Goal: Task Accomplishment & Management: Manage account settings

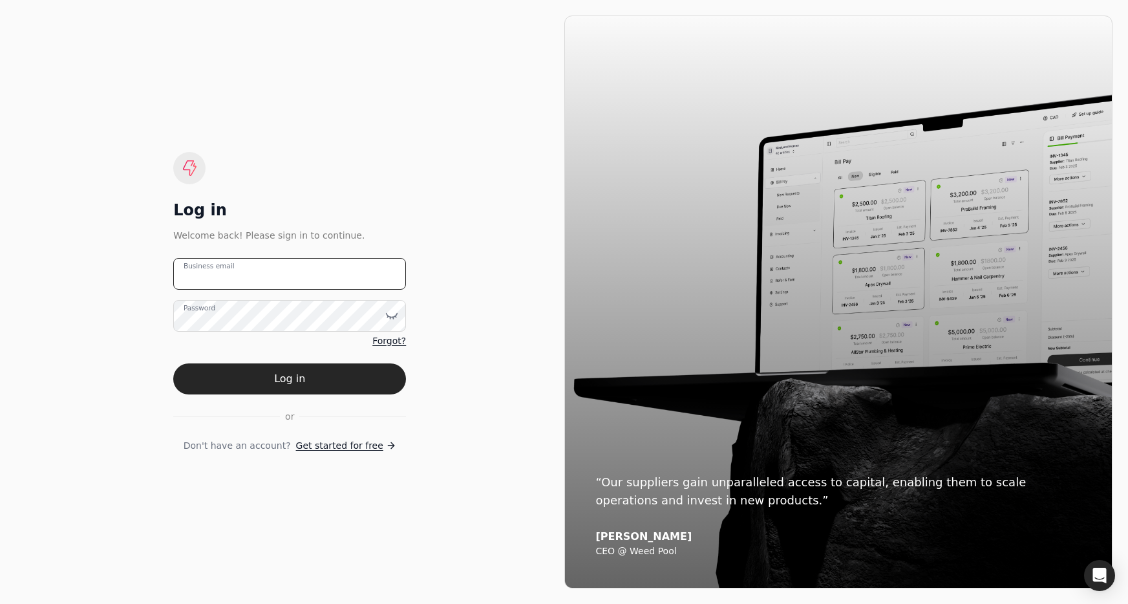
click at [334, 274] on email "Business email" at bounding box center [289, 274] width 233 height 32
type email "t"
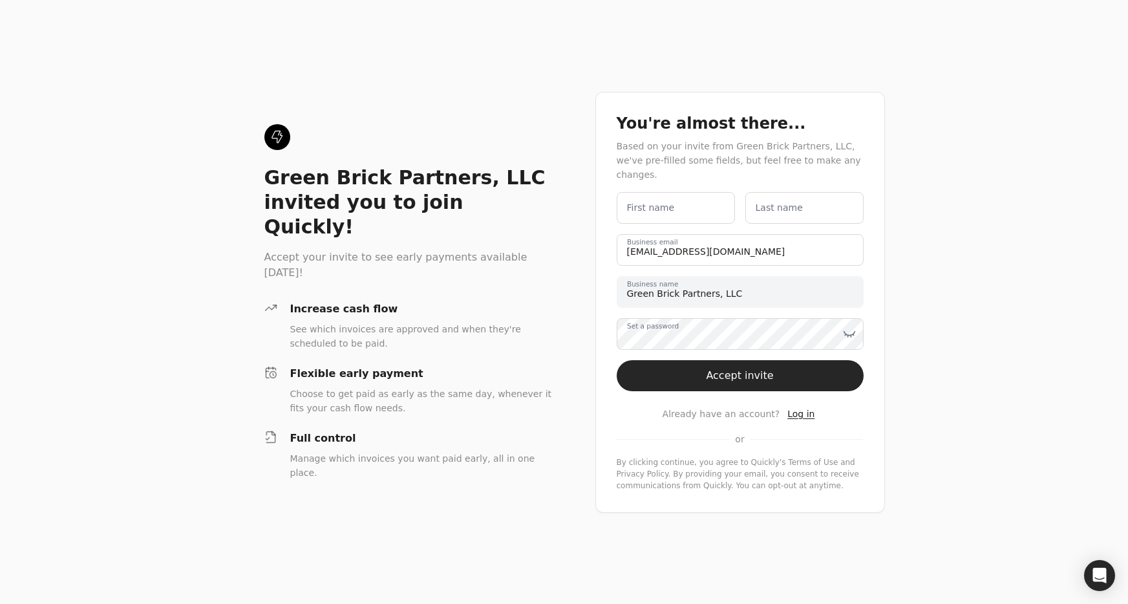
click at [667, 202] on label "First name" at bounding box center [651, 208] width 48 height 14
click at [667, 202] on name "First name" at bounding box center [676, 208] width 118 height 32
type name "Team"
type name "Quickly"
drag, startPoint x: 767, startPoint y: 362, endPoint x: 797, endPoint y: 372, distance: 31.9
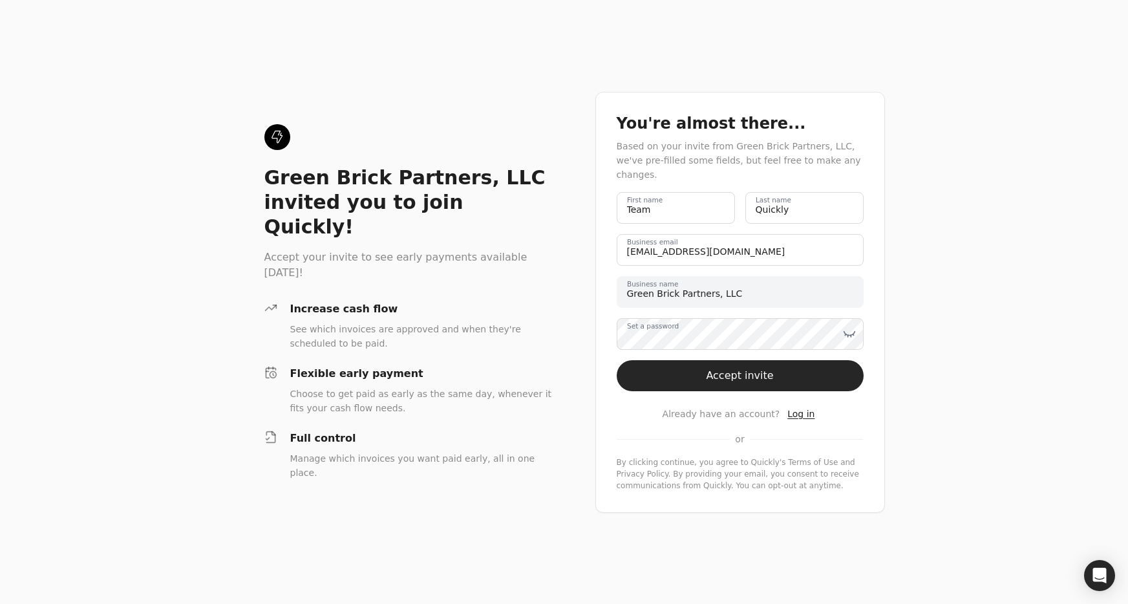
click at [767, 362] on button "Accept invite" at bounding box center [740, 375] width 247 height 31
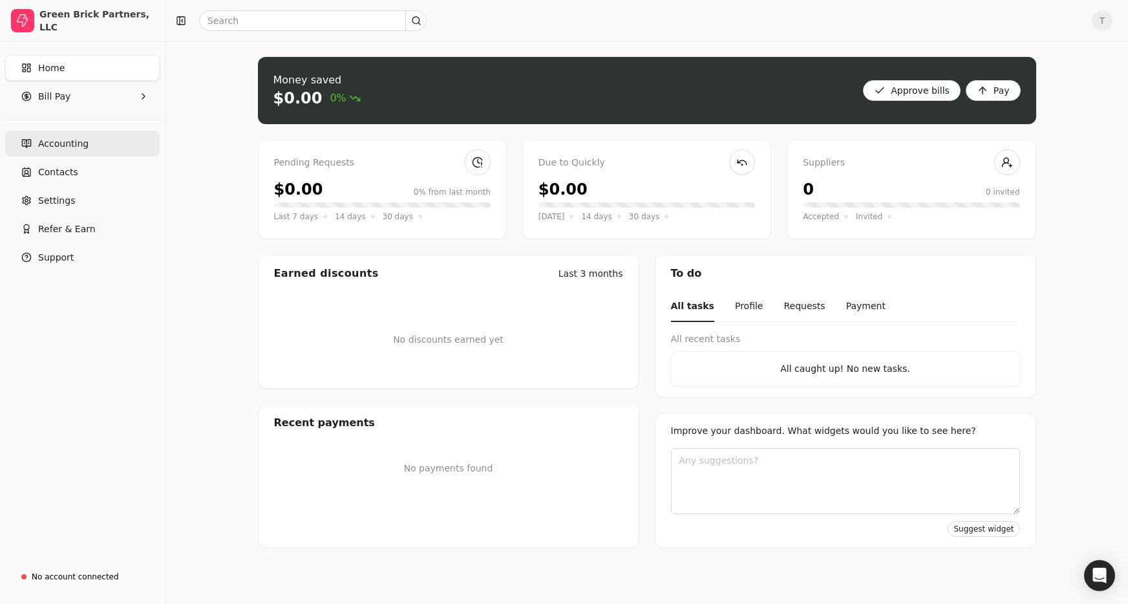
drag, startPoint x: 76, startPoint y: 144, endPoint x: 92, endPoint y: 151, distance: 18.5
click at [76, 144] on span "Accounting" at bounding box center [63, 144] width 50 height 14
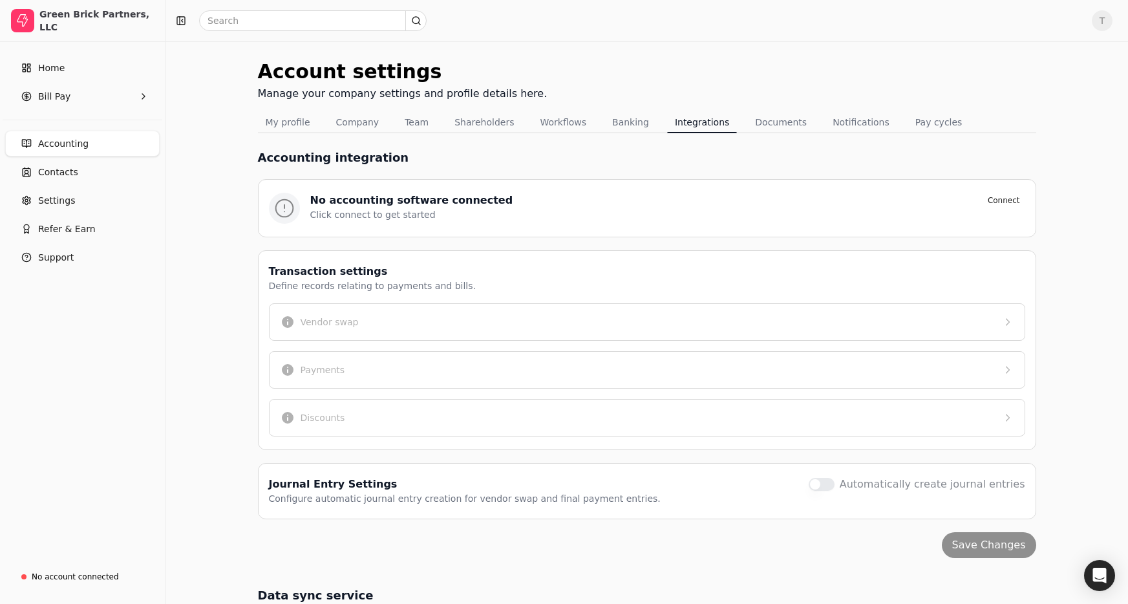
scroll to position [1, 0]
click at [614, 119] on button "Banking" at bounding box center [630, 121] width 52 height 21
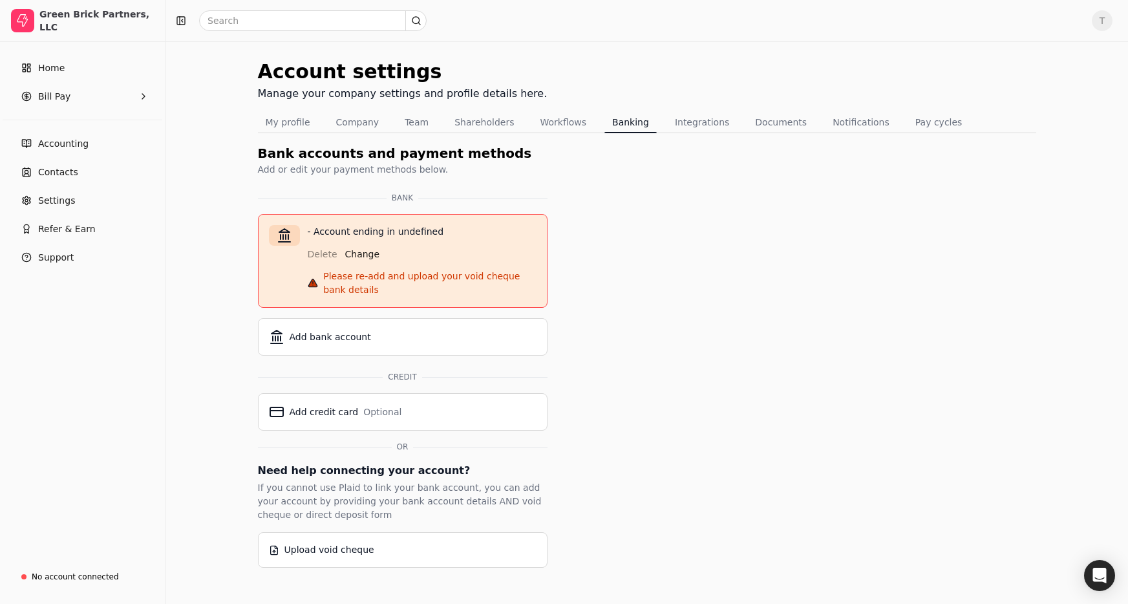
click at [511, 262] on div "Delete Change" at bounding box center [422, 252] width 229 height 26
click at [927, 122] on button "Pay cycles" at bounding box center [939, 122] width 63 height 21
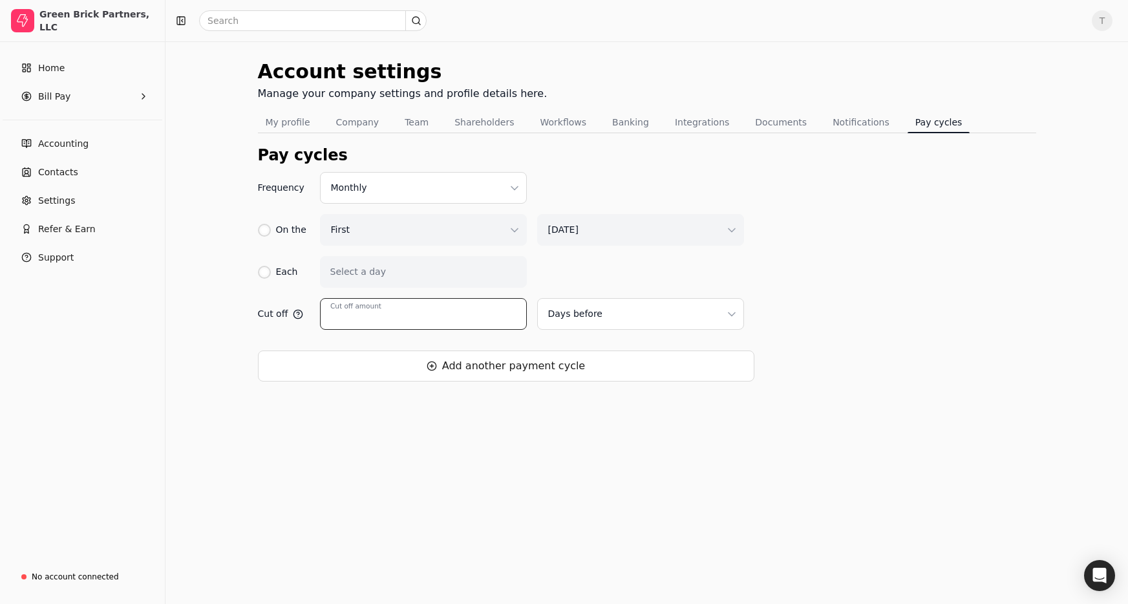
click at [467, 319] on input "Cut off amount" at bounding box center [423, 314] width 207 height 32
type input "3"
click at [266, 226] on div at bounding box center [264, 230] width 13 height 13
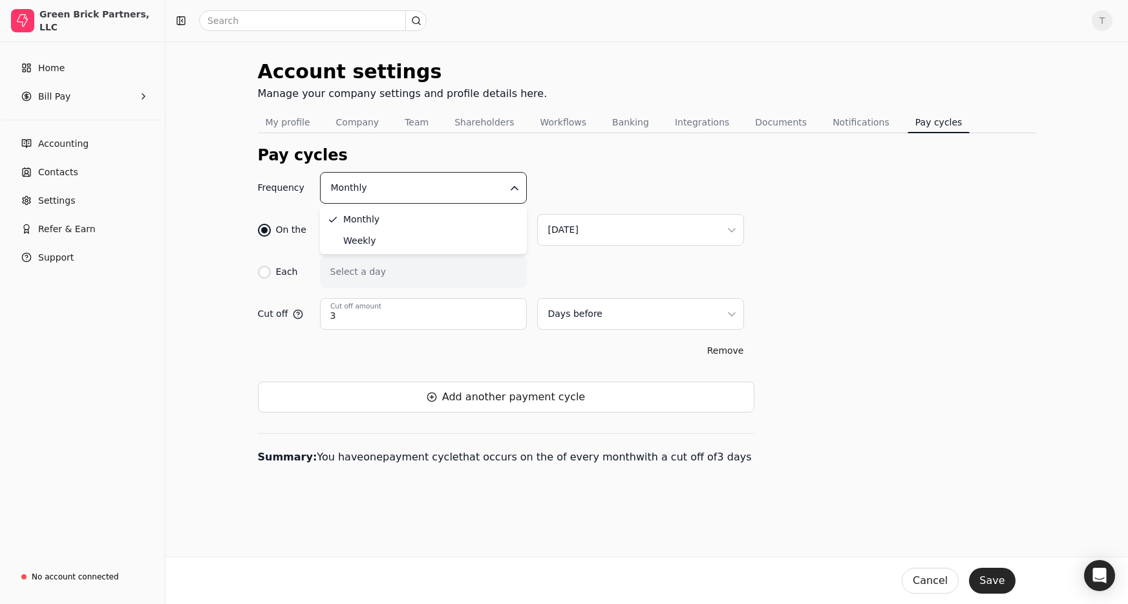
click at [399, 181] on html "Green Brick Partners, LLC Home Bill Pay Accounting Contacts Settings Refer & Ea…" at bounding box center [564, 302] width 1128 height 604
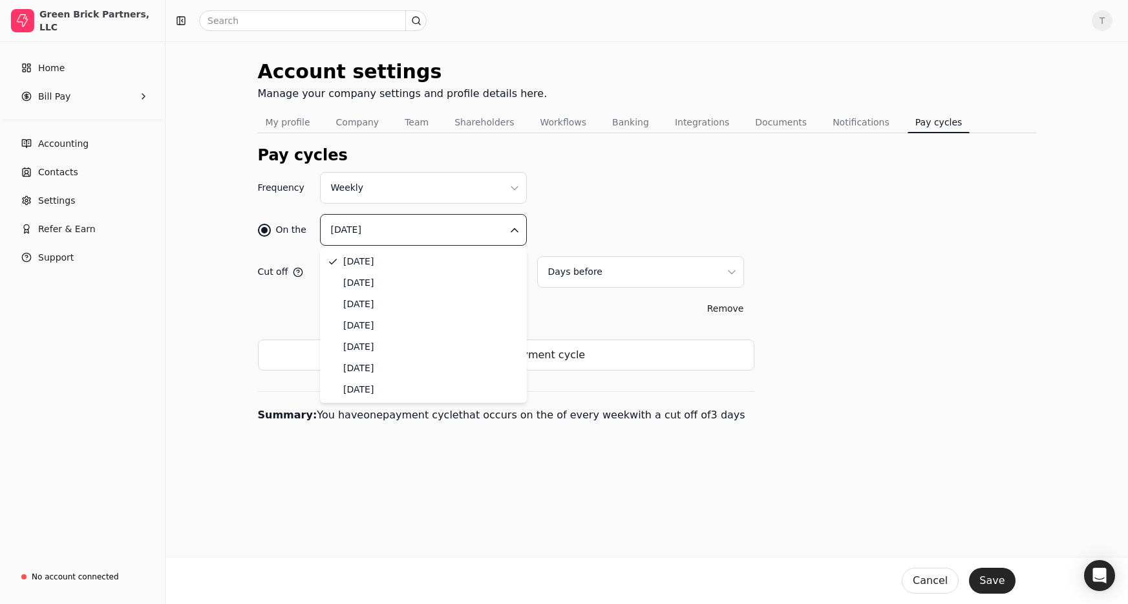
click at [428, 220] on html "Green Brick Partners, LLC Home Bill Pay Accounting Contacts Settings Refer & Ea…" at bounding box center [564, 302] width 1128 height 604
click at [687, 222] on div "On the [DATE]" at bounding box center [506, 230] width 496 height 32
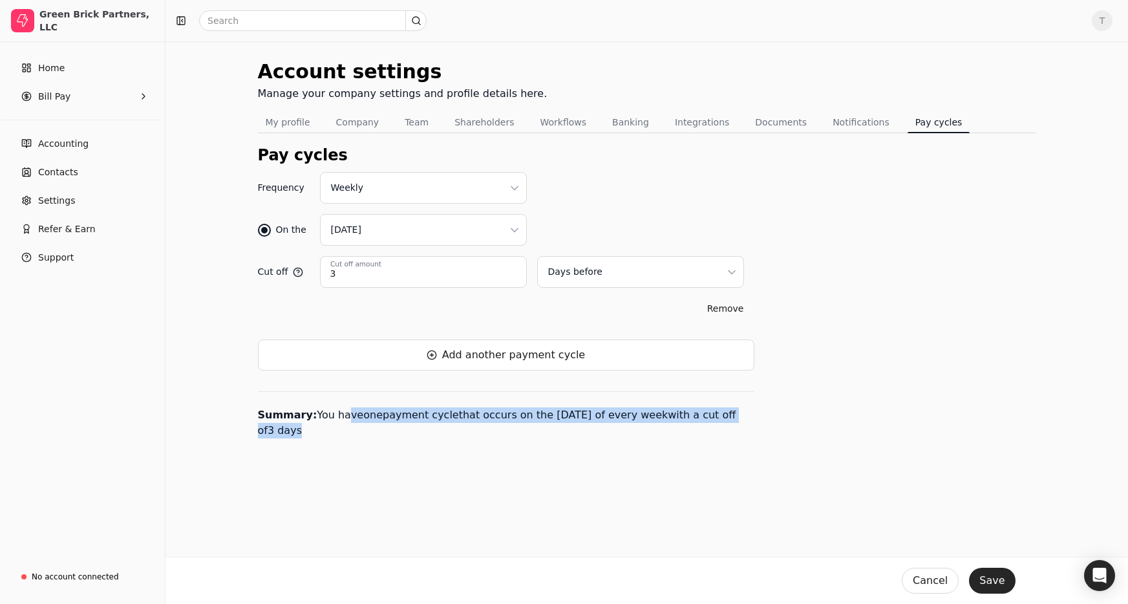
drag, startPoint x: 345, startPoint y: 415, endPoint x: 478, endPoint y: 435, distance: 134.0
click at [478, 435] on p "Summary: You have one payment cycle that occur s on the [DATE] of every week wi…" at bounding box center [506, 414] width 496 height 47
drag, startPoint x: 387, startPoint y: 410, endPoint x: 668, endPoint y: 436, distance: 283.0
click at [668, 436] on p "Summary: You have one payment cycle that occur s on the [DATE] of every week wi…" at bounding box center [506, 414] width 496 height 47
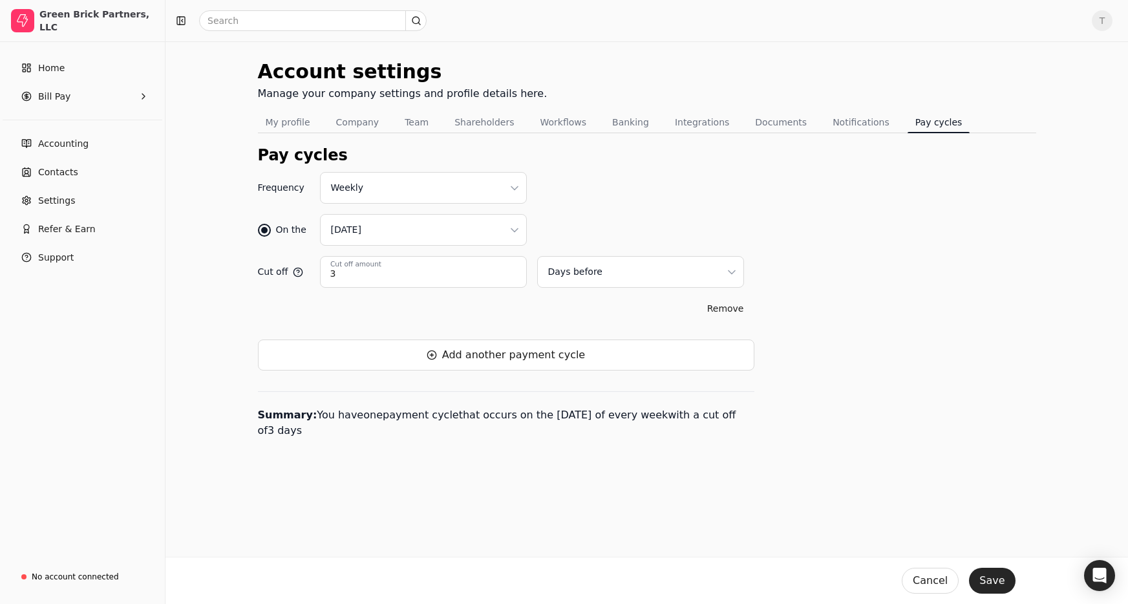
click at [668, 436] on p "Summary: You have one payment cycle that occur s on the [DATE] of every week wi…" at bounding box center [506, 414] width 496 height 47
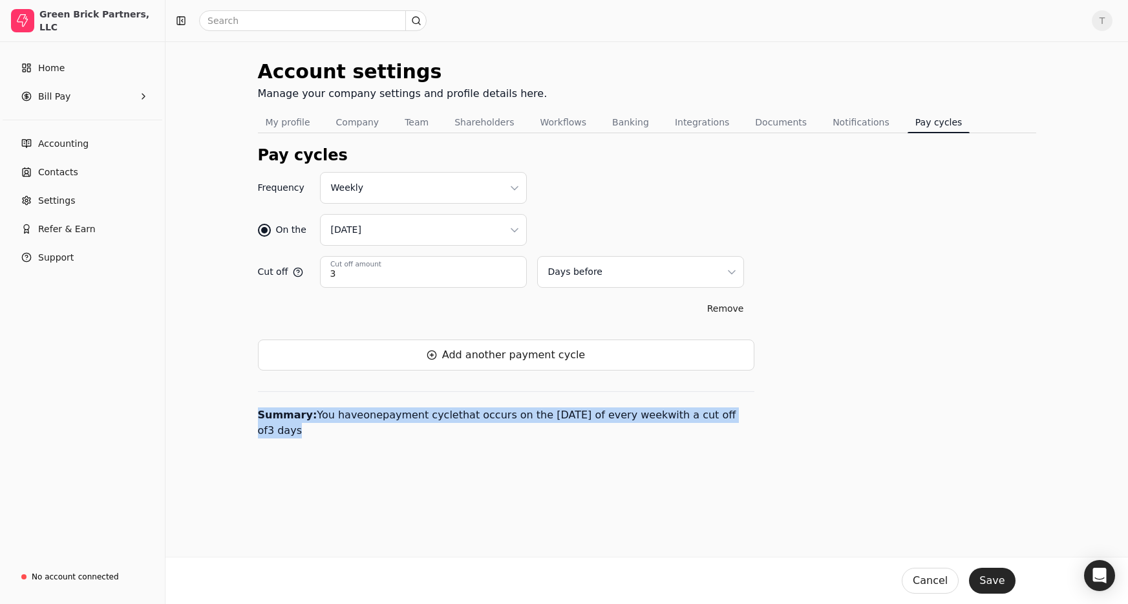
drag, startPoint x: 593, startPoint y: 423, endPoint x: 628, endPoint y: 434, distance: 37.4
click at [628, 434] on p "Summary: You have one payment cycle that occur s on the [DATE] of every week wi…" at bounding box center [506, 414] width 496 height 47
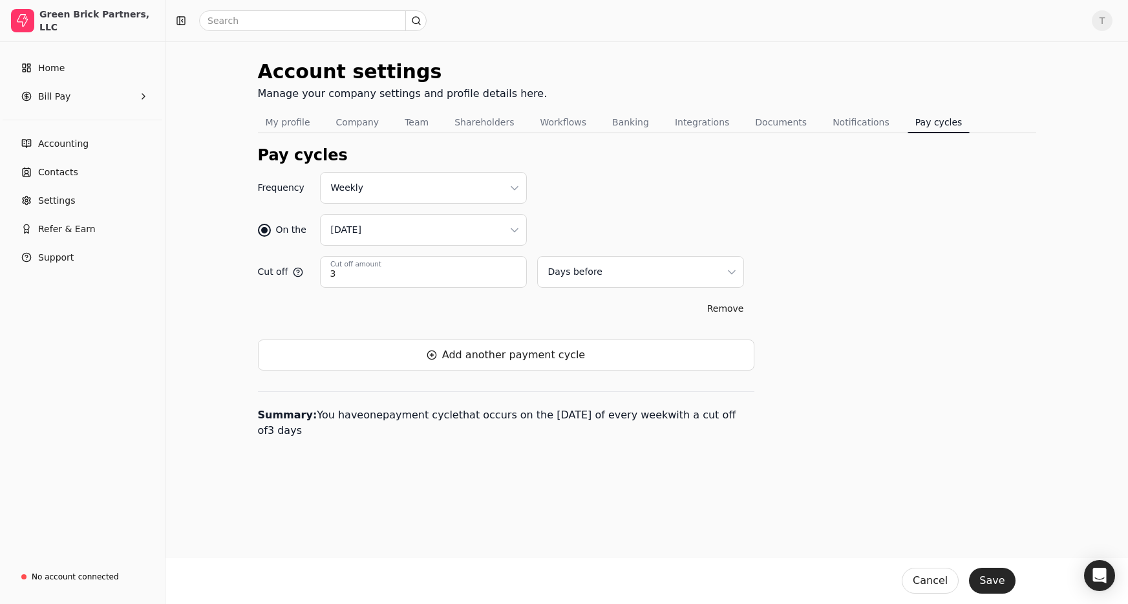
click at [628, 434] on p "Summary: You have one payment cycle that occur s on the [DATE] of every week wi…" at bounding box center [506, 414] width 496 height 47
click at [999, 578] on button "Save" at bounding box center [992, 581] width 46 height 26
click at [122, 20] on div "Green Brick Partners, LLC" at bounding box center [96, 21] width 114 height 26
click at [89, 27] on div "Green Brick Partners, LLC" at bounding box center [96, 21] width 114 height 26
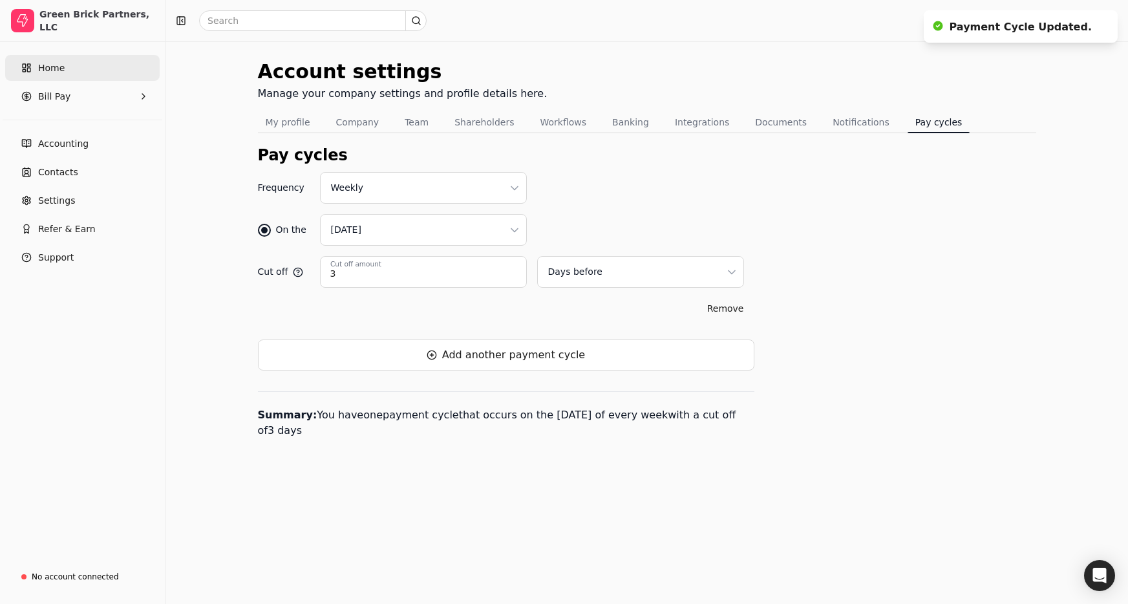
click at [68, 69] on link "Home" at bounding box center [82, 68] width 155 height 26
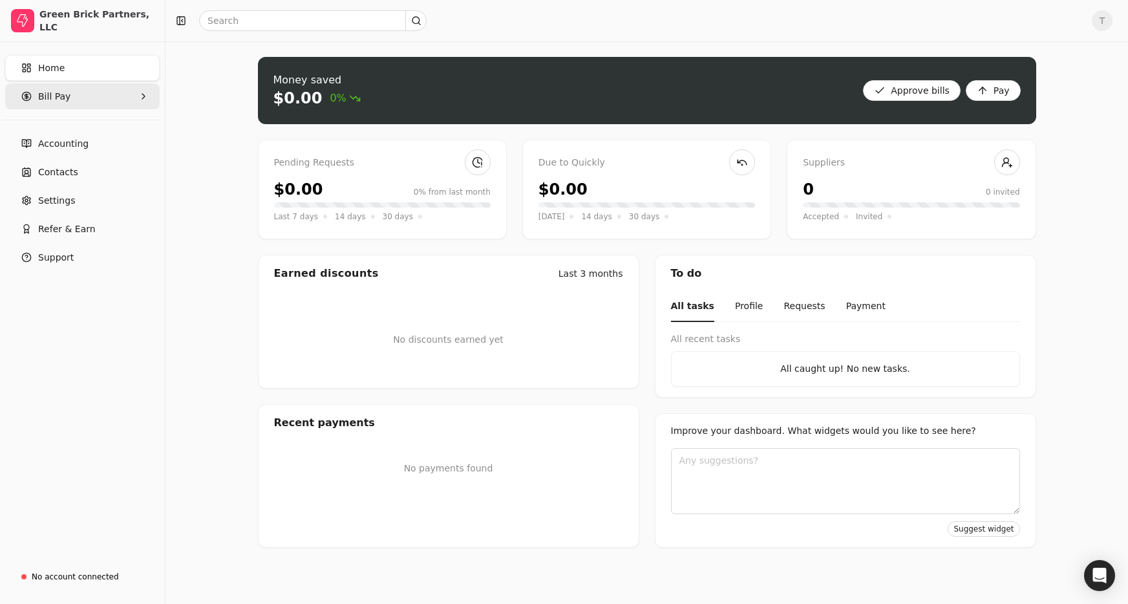
click at [78, 98] on Pay "Bill Pay" at bounding box center [82, 96] width 155 height 26
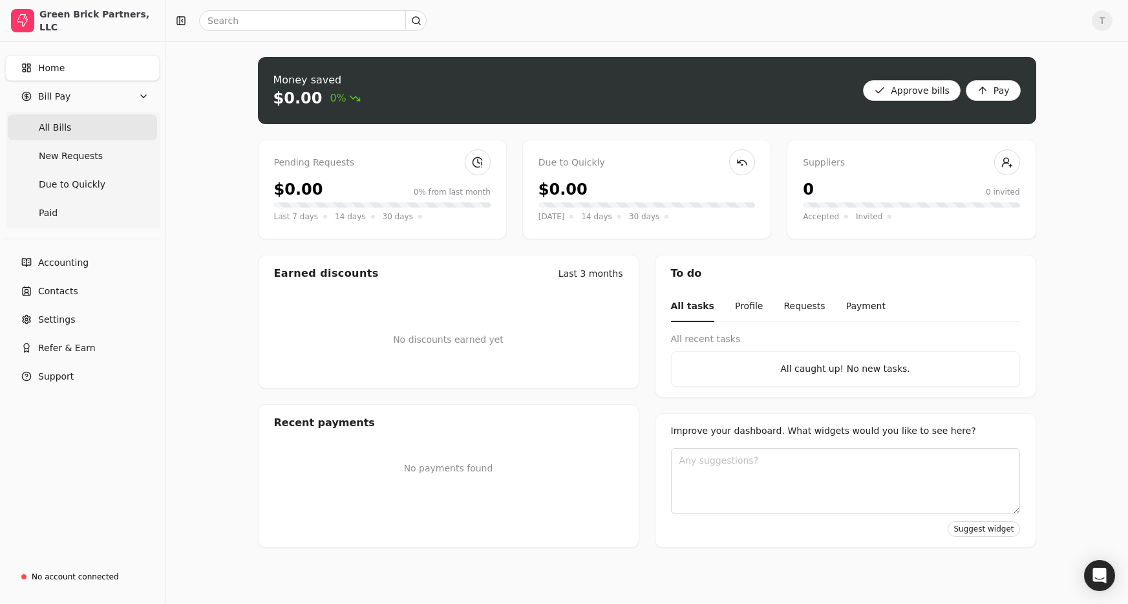
click at [75, 118] on Bills "All Bills" at bounding box center [82, 127] width 149 height 26
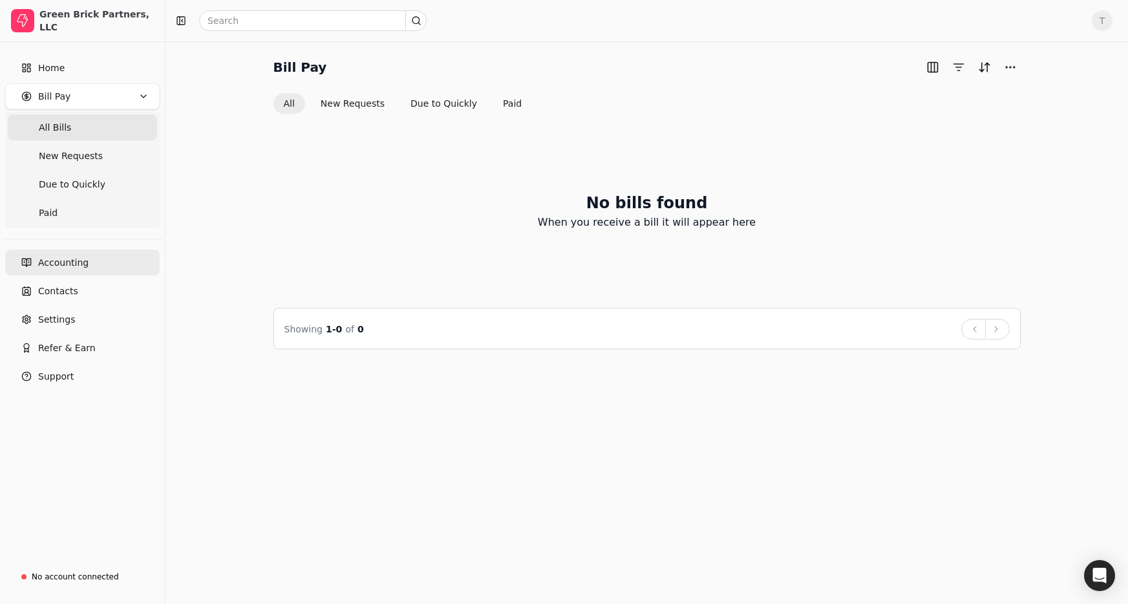
click at [89, 260] on link "Accounting" at bounding box center [82, 263] width 155 height 26
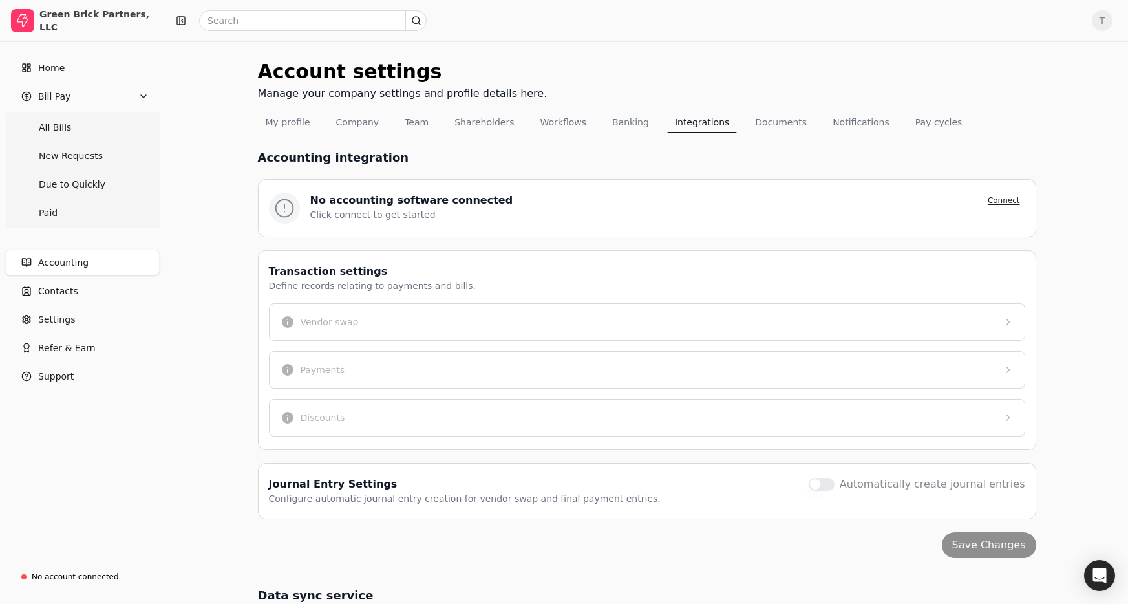
click at [995, 200] on button "Connect" at bounding box center [1004, 201] width 43 height 16
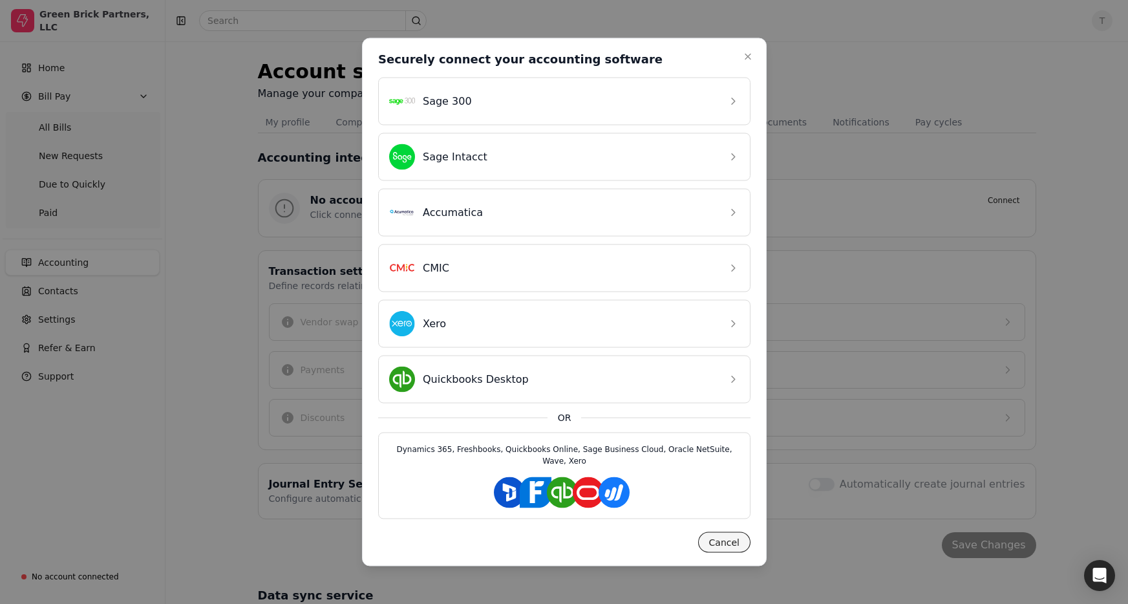
click at [730, 546] on button "Cancel" at bounding box center [724, 542] width 52 height 21
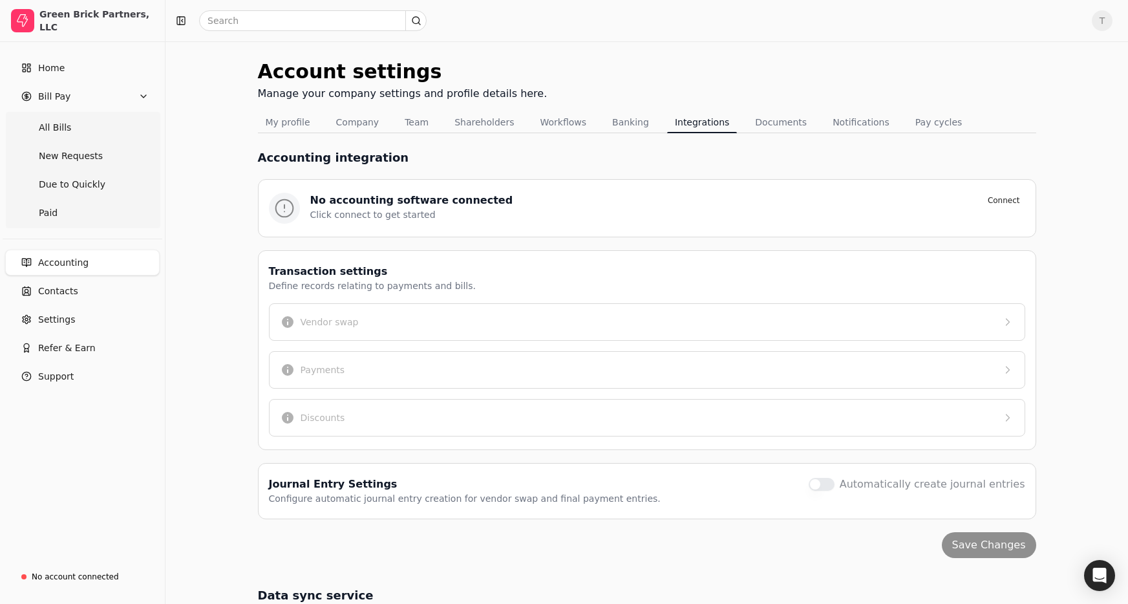
drag, startPoint x: 63, startPoint y: 292, endPoint x: 184, endPoint y: 359, distance: 138.0
click at [64, 292] on span "Contacts" at bounding box center [58, 291] width 40 height 14
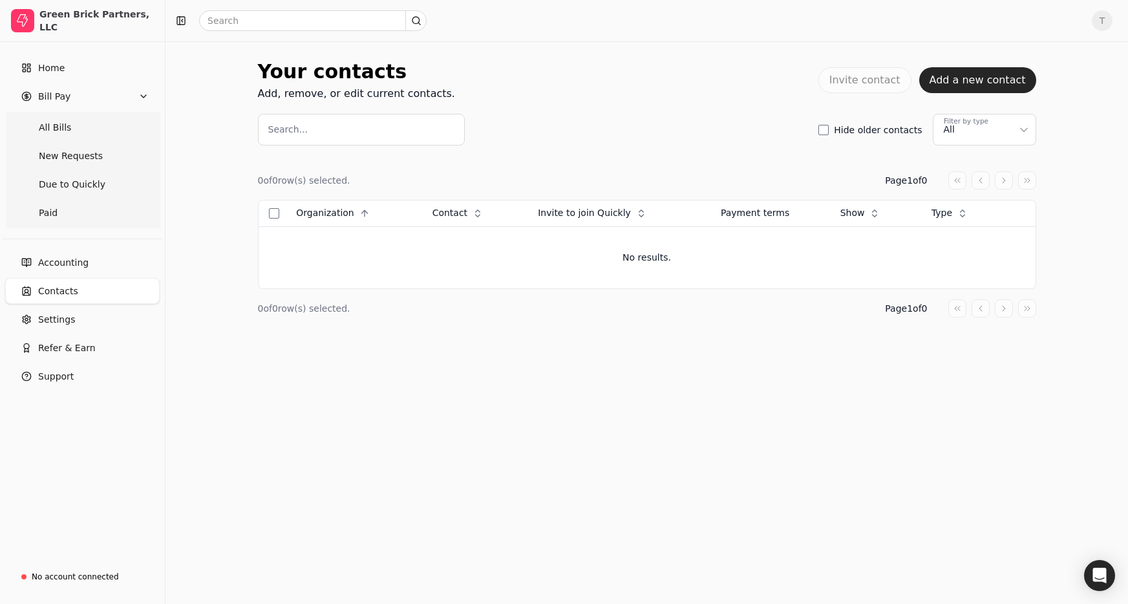
drag, startPoint x: 98, startPoint y: 265, endPoint x: 142, endPoint y: 284, distance: 47.5
click at [98, 265] on link "Accounting" at bounding box center [82, 263] width 155 height 26
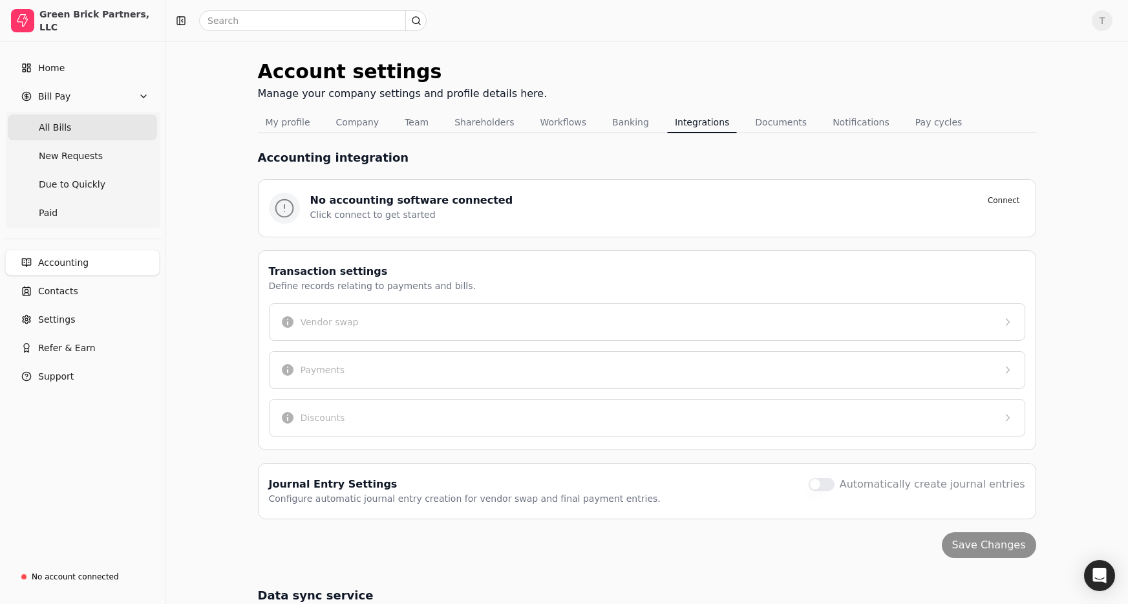
click at [70, 129] on Bills "All Bills" at bounding box center [82, 127] width 149 height 26
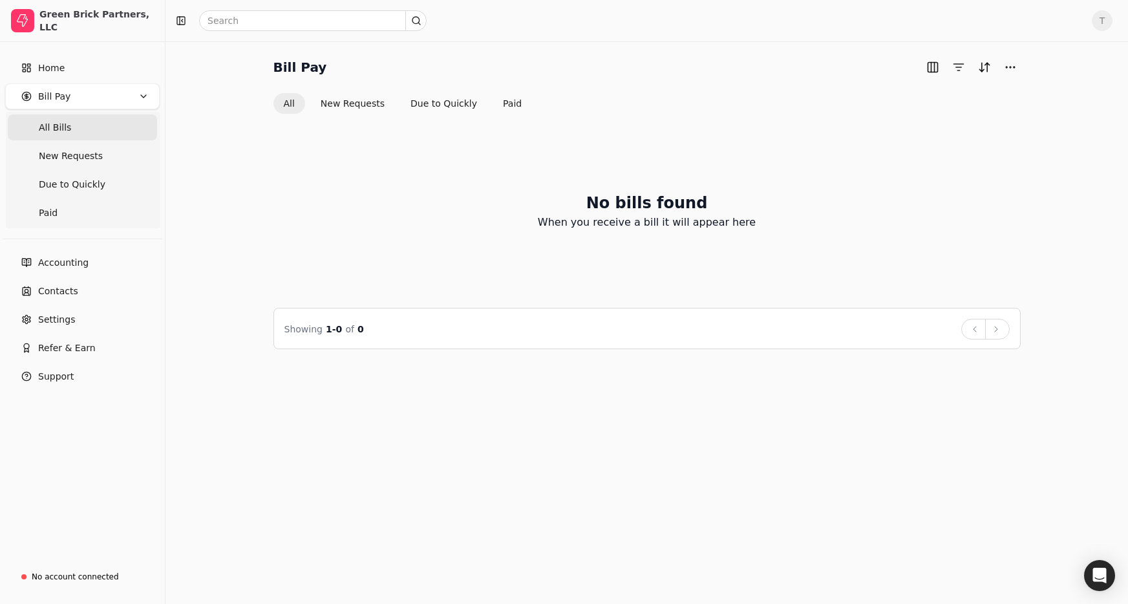
click at [208, 156] on div "Bill Pay All New Requests Due to Quickly Paid No bills found When you receive a…" at bounding box center [647, 203] width 932 height 292
drag, startPoint x: 49, startPoint y: 153, endPoint x: 61, endPoint y: 155, distance: 11.8
click at [49, 153] on span "New Requests" at bounding box center [71, 156] width 64 height 14
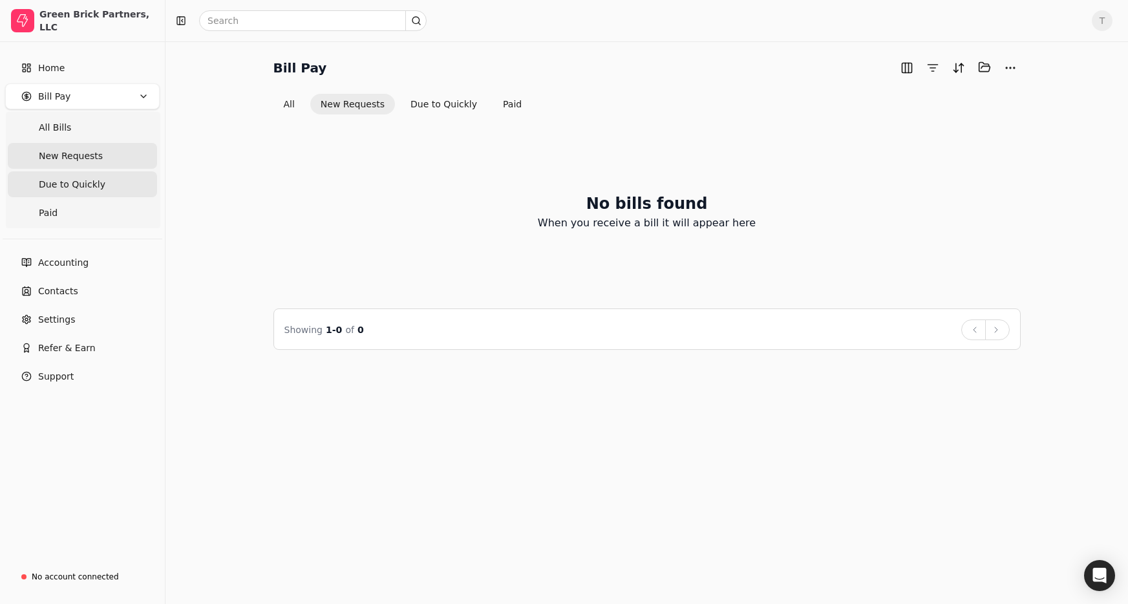
click at [88, 187] on span "Due to Quickly" at bounding box center [72, 185] width 67 height 14
click at [81, 284] on link "Contacts" at bounding box center [82, 291] width 155 height 26
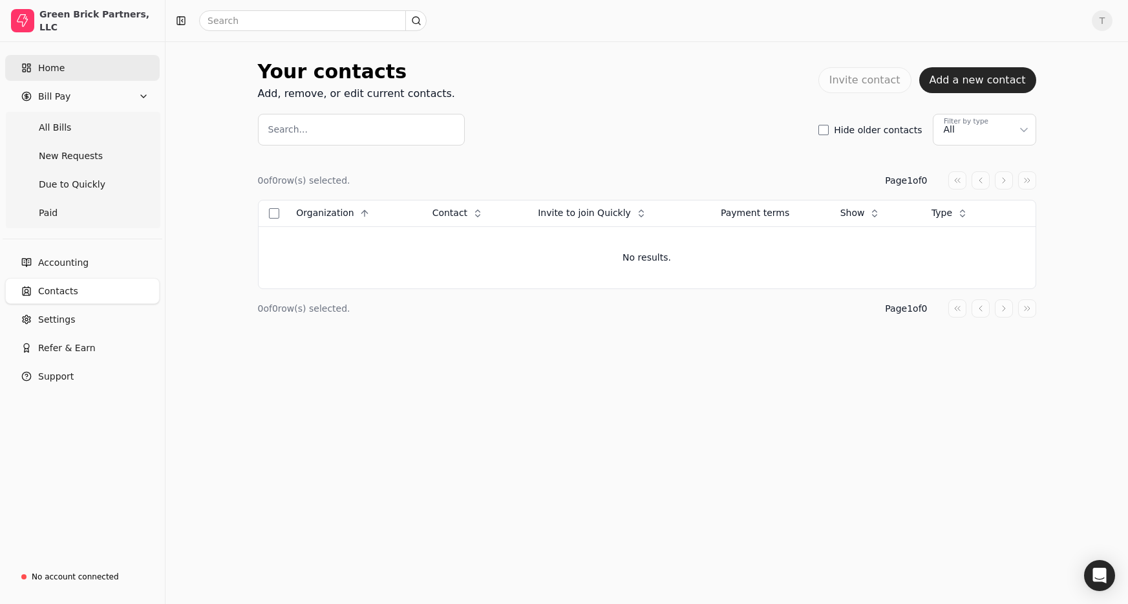
click at [56, 63] on span "Home" at bounding box center [51, 68] width 27 height 14
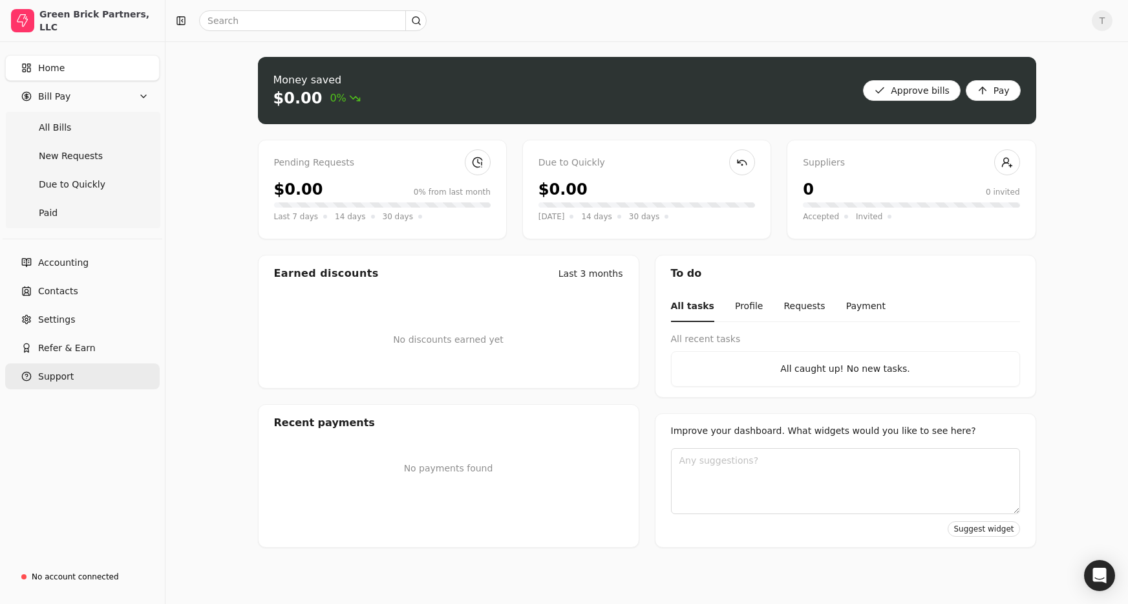
click at [74, 376] on button "Support" at bounding box center [82, 376] width 155 height 26
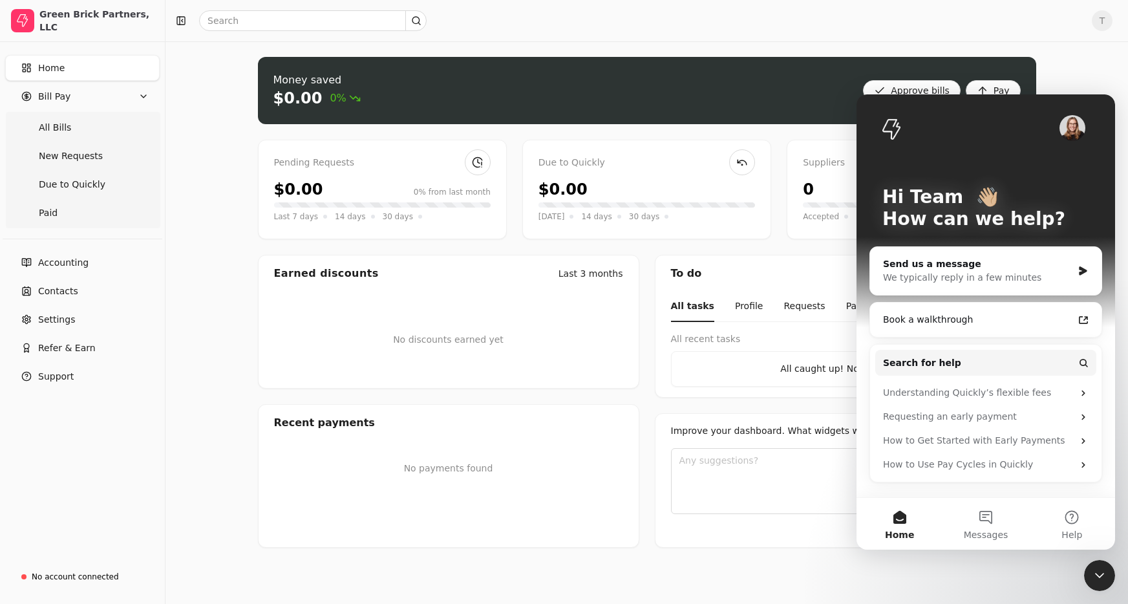
click at [209, 158] on div "Money saved $0.00 0% Approve bills Pay Pending Requests $0.00 0% from last mont…" at bounding box center [646, 322] width 963 height 562
click at [1099, 584] on div "Close Intercom Messenger" at bounding box center [1099, 575] width 31 height 31
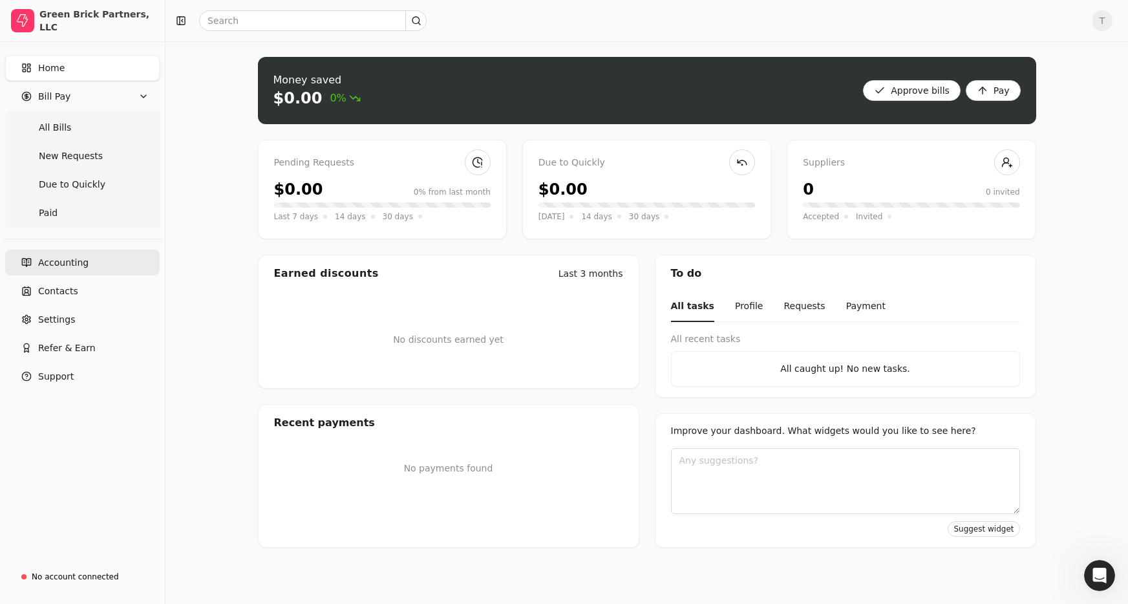
click at [70, 261] on span "Accounting" at bounding box center [63, 263] width 50 height 14
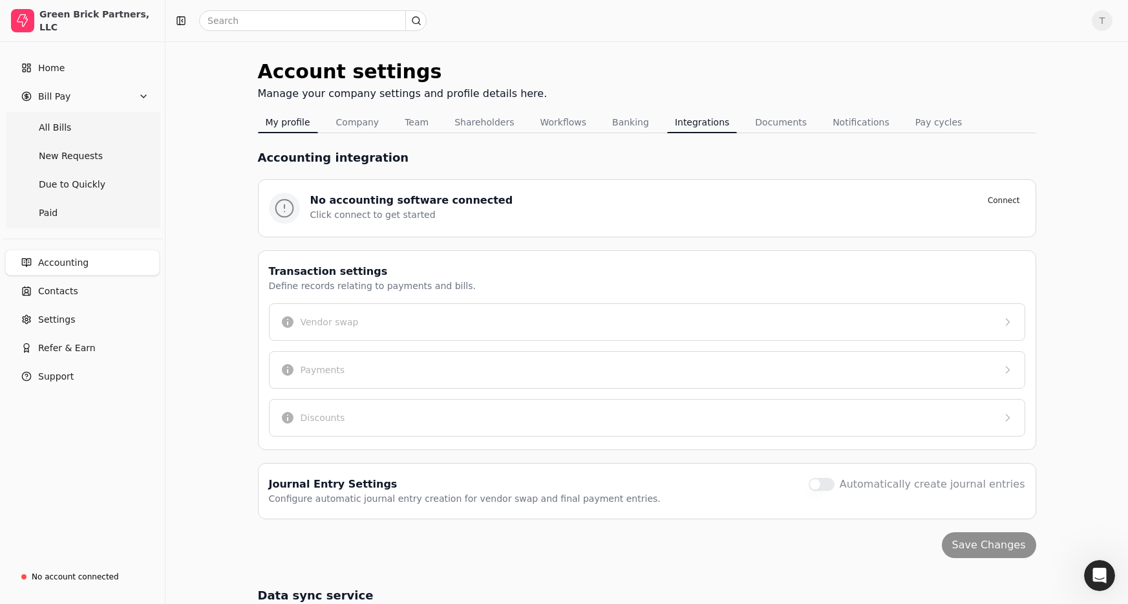
click at [284, 116] on button "My profile" at bounding box center [288, 122] width 60 height 21
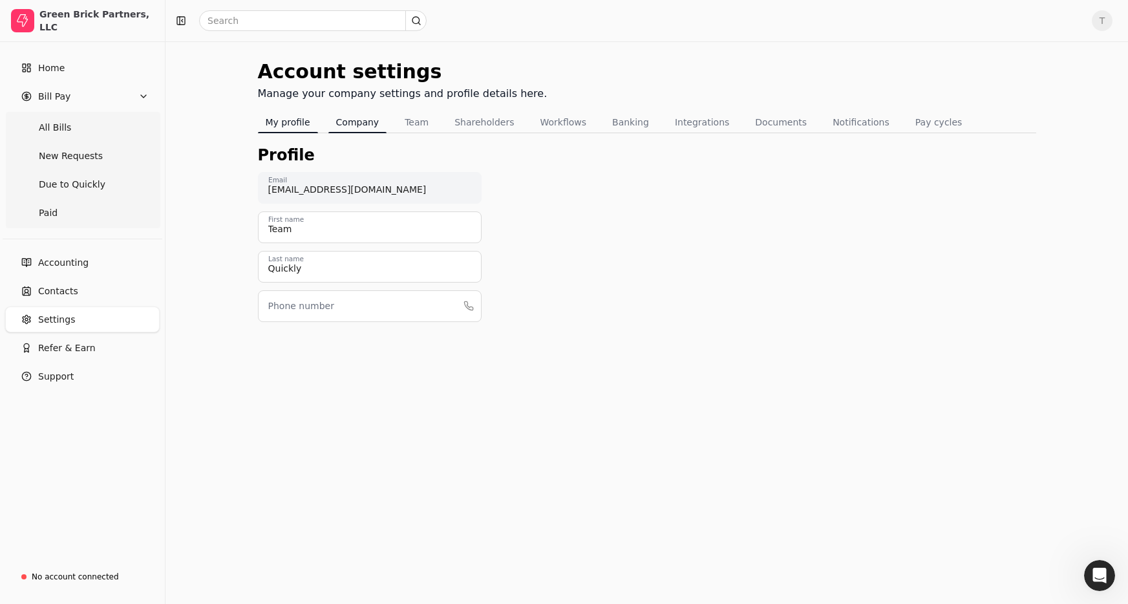
click at [356, 125] on button "Company" at bounding box center [357, 122] width 59 height 21
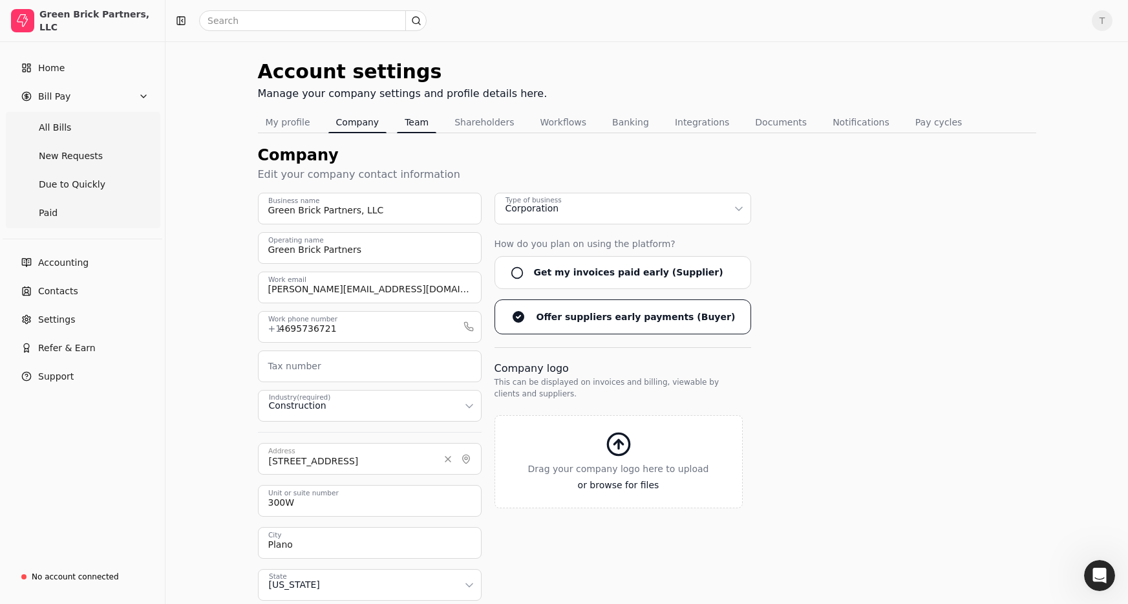
click at [417, 122] on button "Team" at bounding box center [416, 122] width 39 height 21
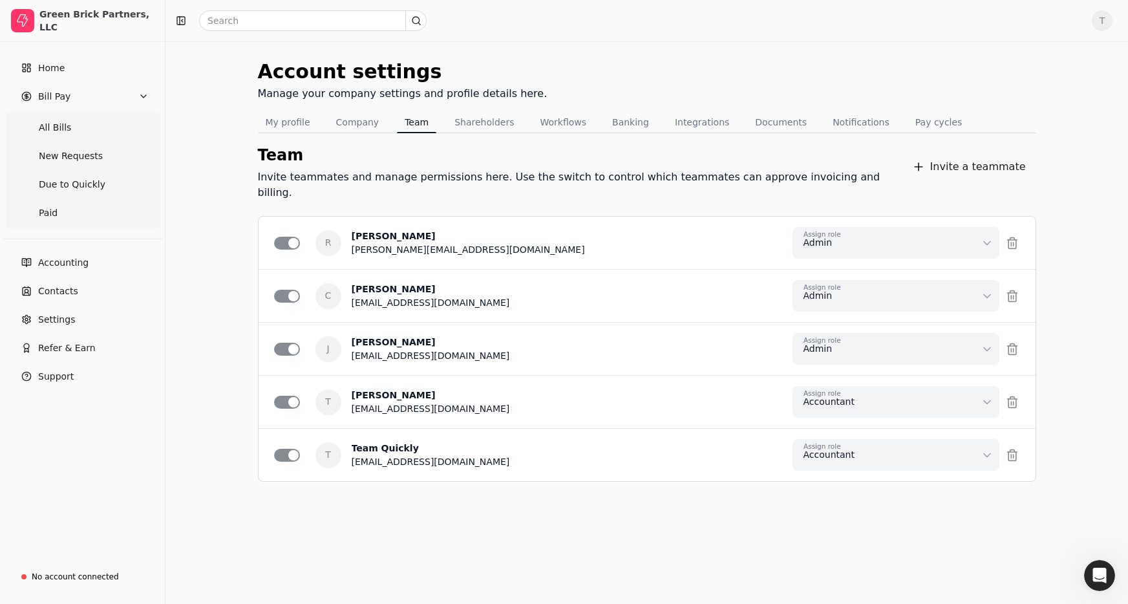
click at [219, 115] on div "Account settings Manage your company settings and profile details here. My prof…" at bounding box center [646, 322] width 963 height 562
click at [286, 121] on button "My profile" at bounding box center [288, 122] width 60 height 21
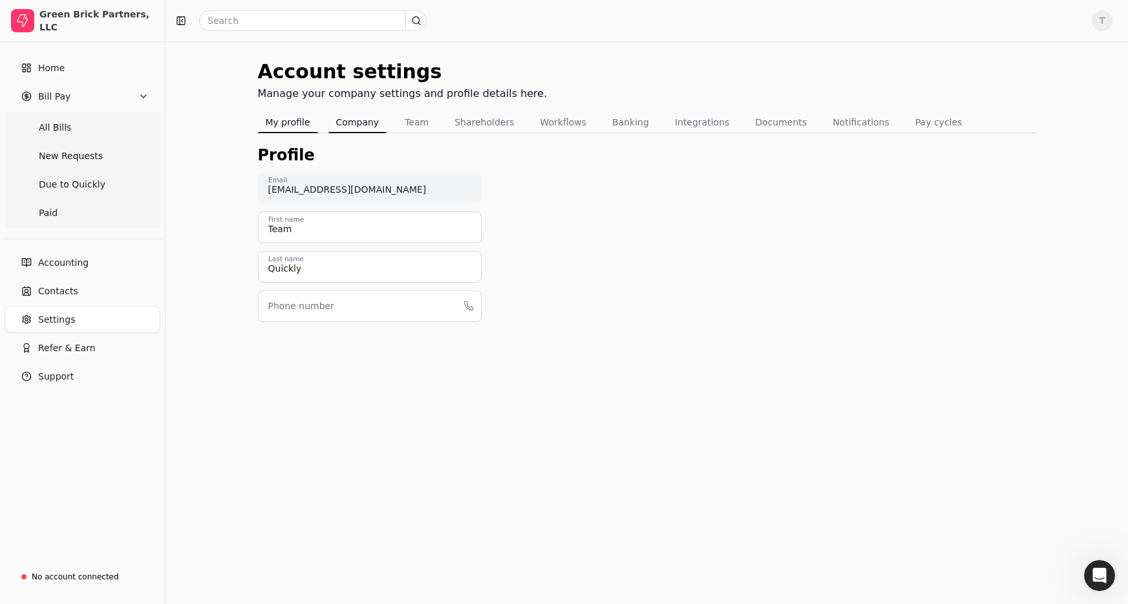
click at [352, 125] on button "Company" at bounding box center [357, 122] width 59 height 21
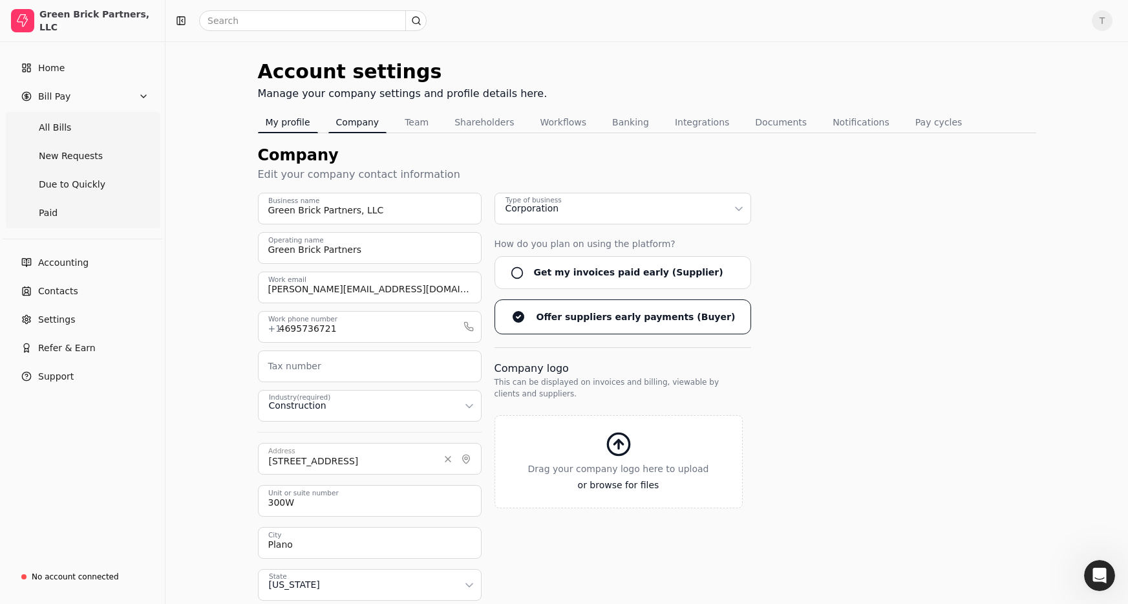
click at [299, 125] on button "My profile" at bounding box center [288, 122] width 60 height 21
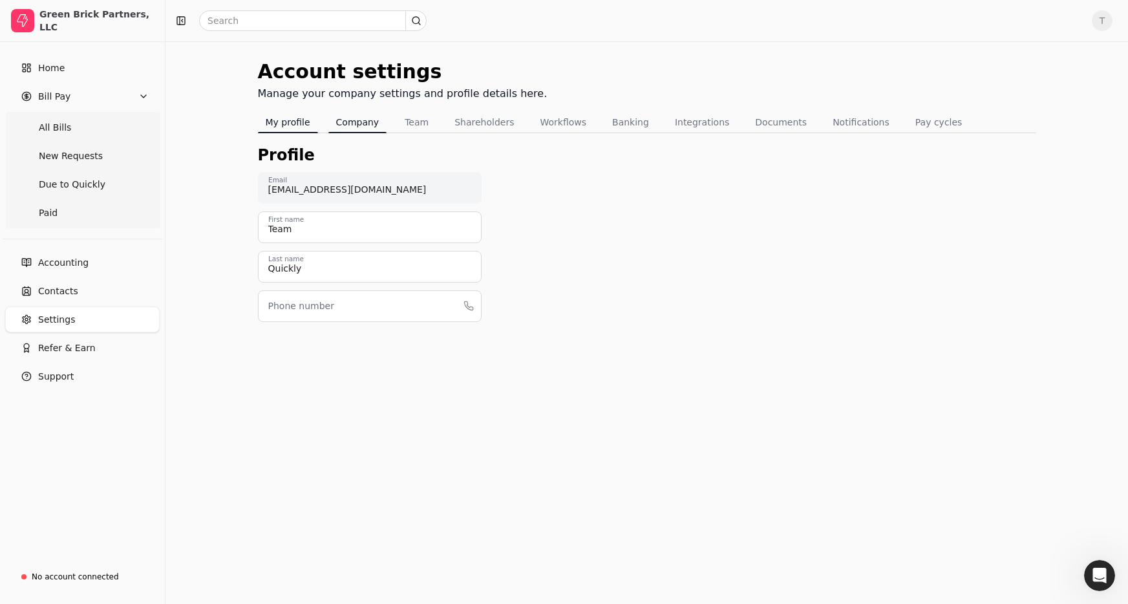
click at [362, 122] on button "Company" at bounding box center [357, 122] width 59 height 21
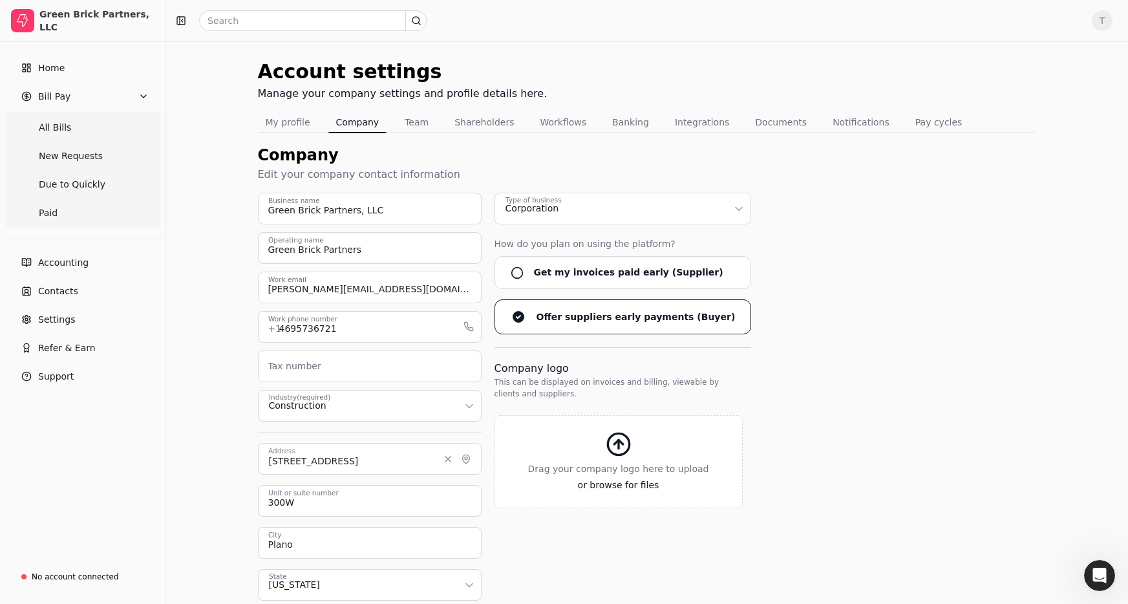
drag, startPoint x: 603, startPoint y: 122, endPoint x: 359, endPoint y: 125, distance: 243.7
click at [604, 122] on button "Banking" at bounding box center [630, 122] width 52 height 21
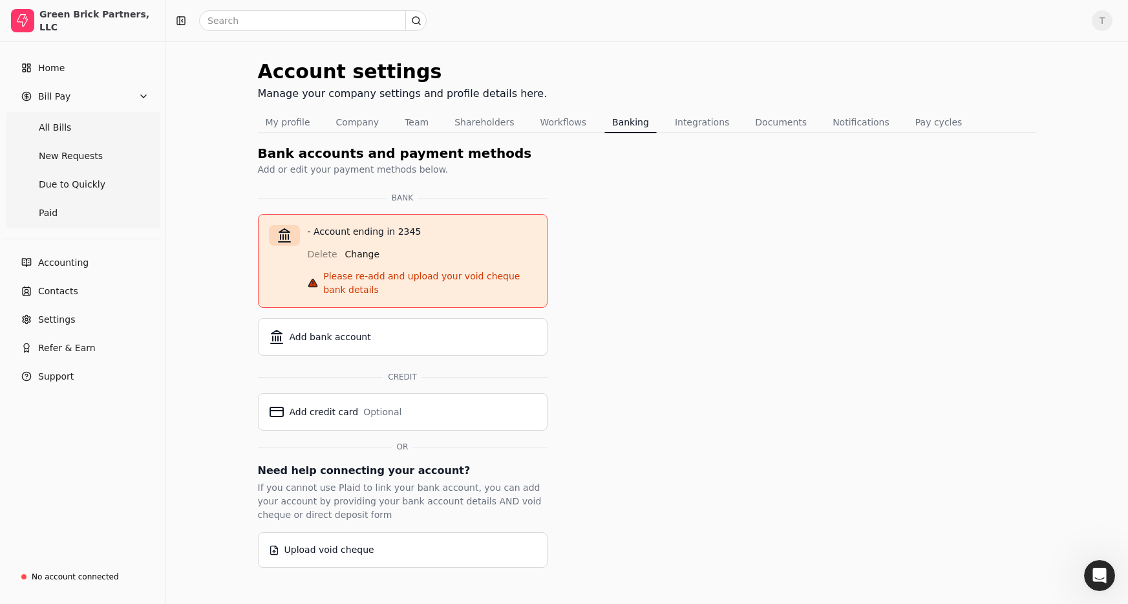
drag, startPoint x: 361, startPoint y: 124, endPoint x: 448, endPoint y: 220, distance: 129.5
click at [361, 124] on button "Company" at bounding box center [357, 122] width 59 height 21
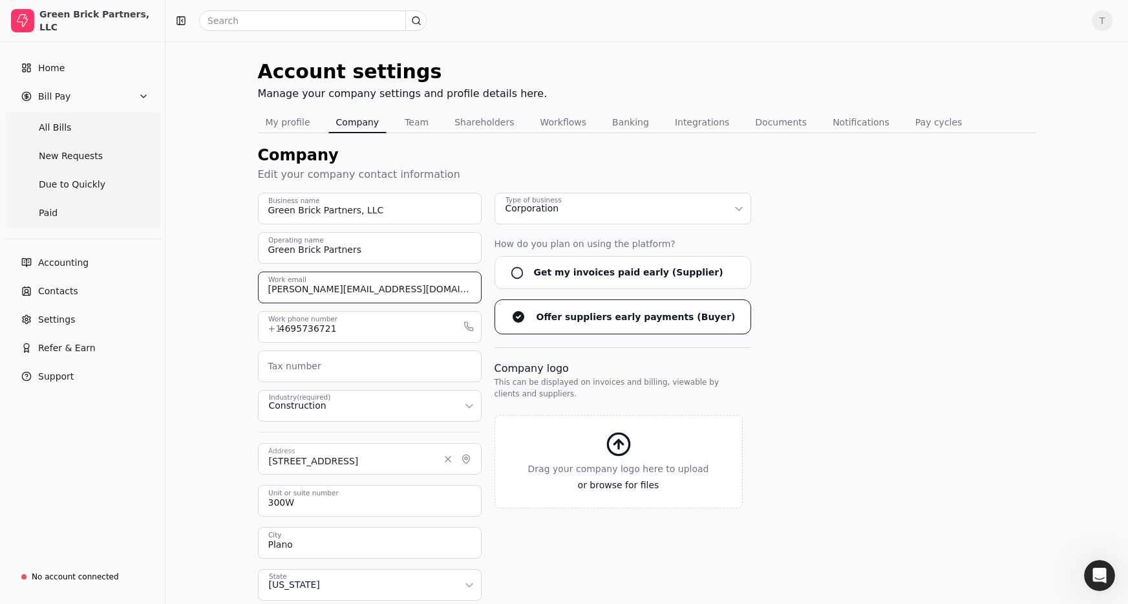
drag, startPoint x: 357, startPoint y: 289, endPoint x: -10, endPoint y: 270, distance: 367.7
click at [0, 270] on html "Green Brick Partners, LLC Home Bill Pay All Bills New Requests Due to Quickly P…" at bounding box center [564, 360] width 1128 height 720
paste input "tbeltz@trophysignaturehome"
type input "[EMAIL_ADDRESS][DOMAIN_NAME]"
click at [1002, 582] on button "Save" at bounding box center [992, 581] width 46 height 26
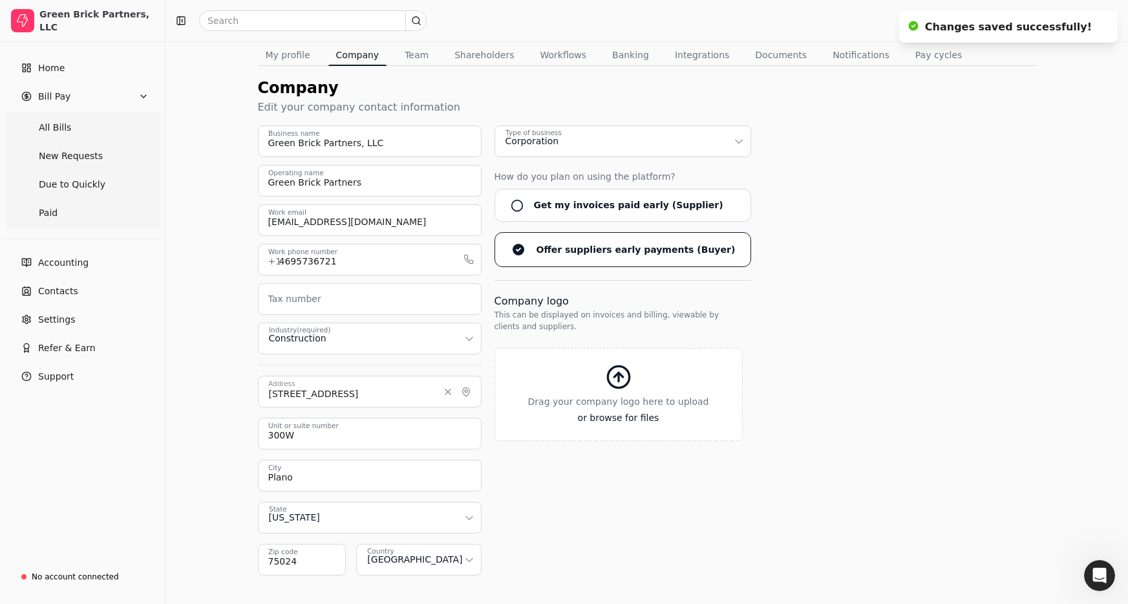
scroll to position [116, 0]
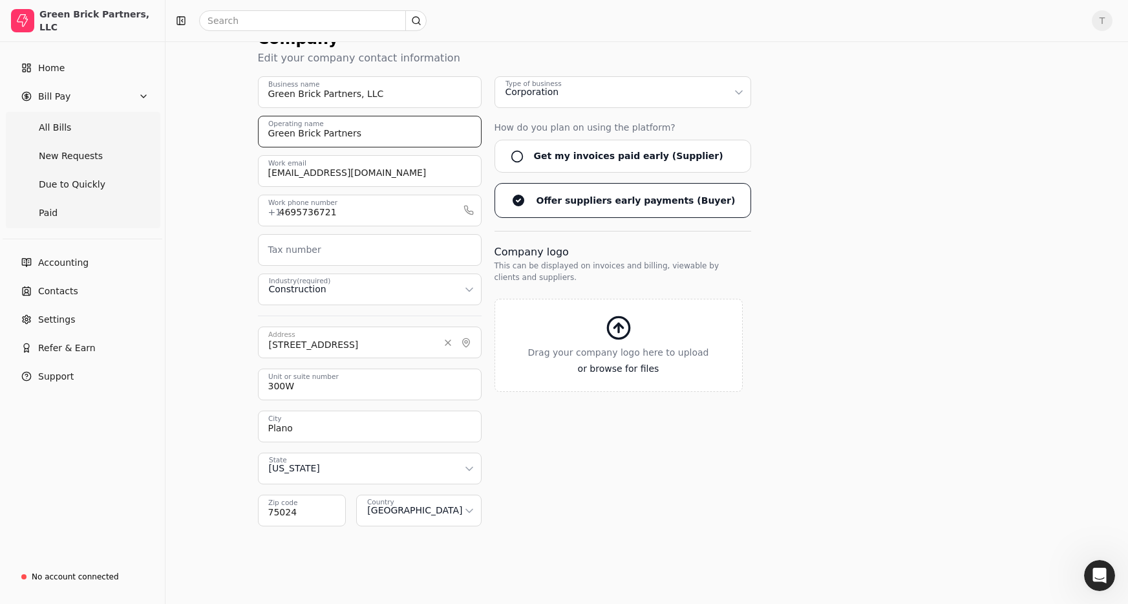
drag, startPoint x: 431, startPoint y: 134, endPoint x: 193, endPoint y: 129, distance: 238.0
click at [193, 129] on div "Account settings Manage your company settings and profile details here. My prof…" at bounding box center [646, 264] width 963 height 679
click at [411, 138] on input "Green Brick Partners" at bounding box center [370, 132] width 224 height 32
drag, startPoint x: 427, startPoint y: 138, endPoint x: 21, endPoint y: 112, distance: 407.4
click at [21, 112] on div "Green Brick Partners, LLC Home Bill Pay All Bills New Requests Due to Quickly P…" at bounding box center [564, 244] width 1128 height 720
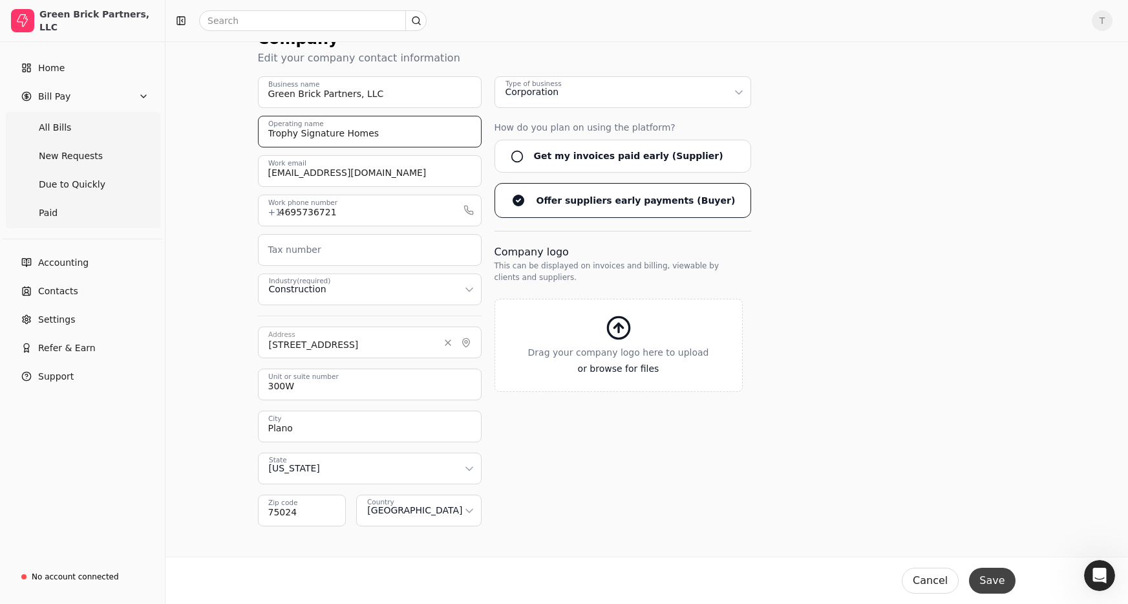
type input "Trophy Signature Homes"
drag, startPoint x: 1004, startPoint y: 579, endPoint x: 829, endPoint y: 480, distance: 200.9
click at [1004, 579] on button "Save" at bounding box center [992, 581] width 46 height 26
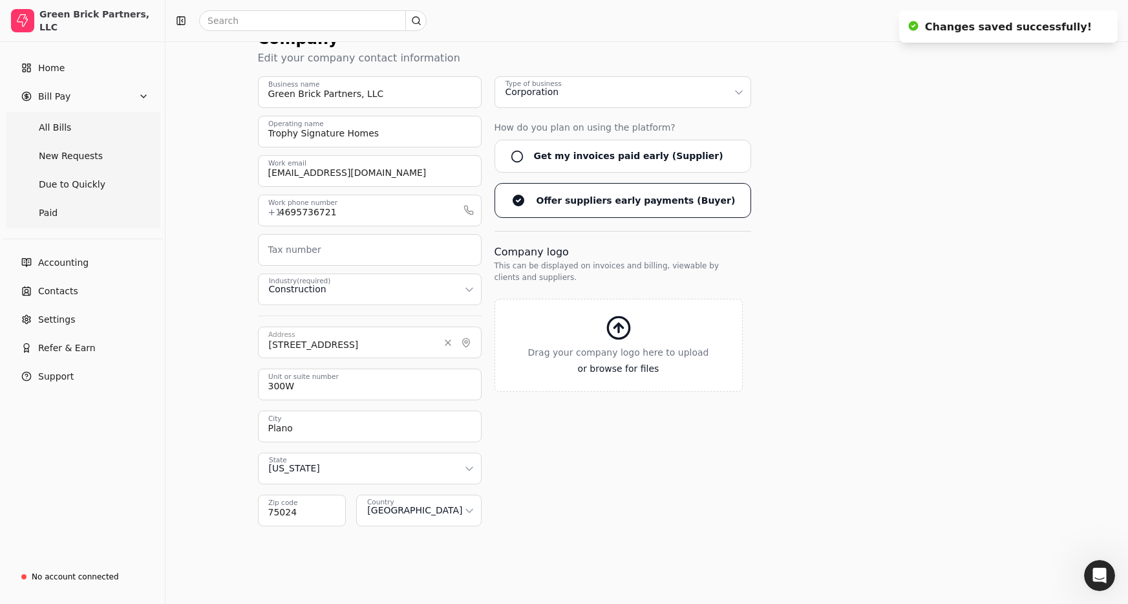
scroll to position [0, 0]
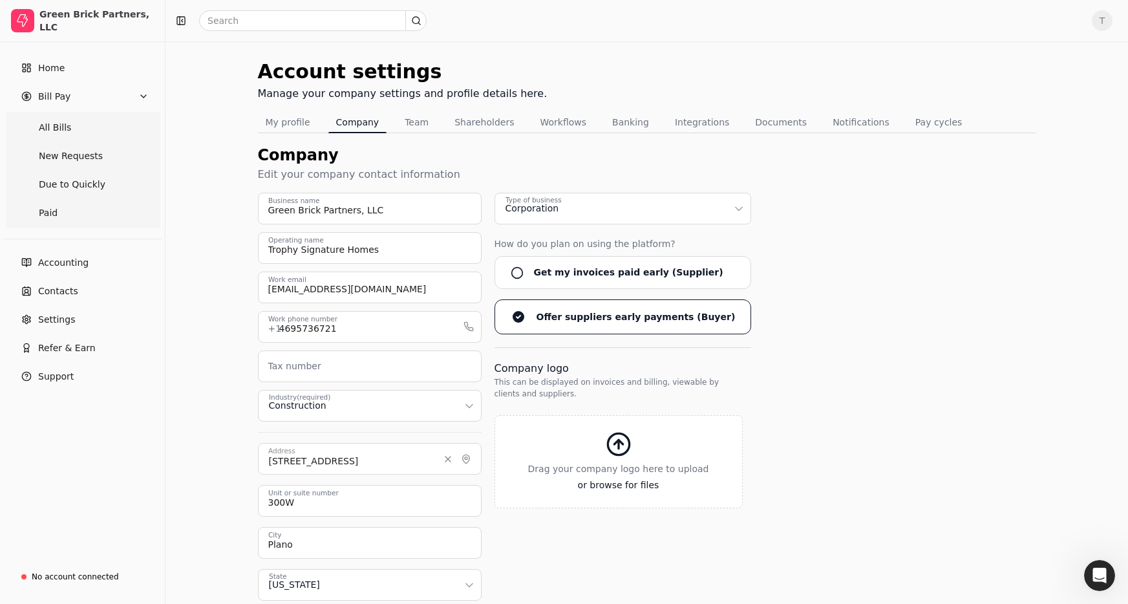
click at [974, 233] on div "Green Brick Partners, LLC Business name Trophy Signature Homes Operating name […" at bounding box center [647, 418] width 778 height 450
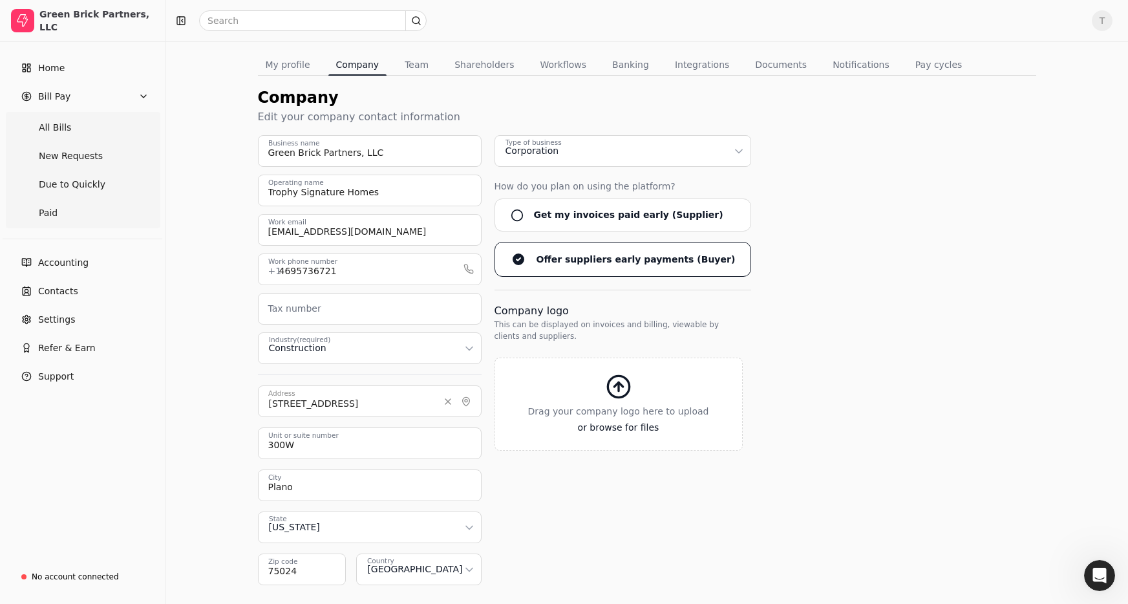
scroll to position [96, 0]
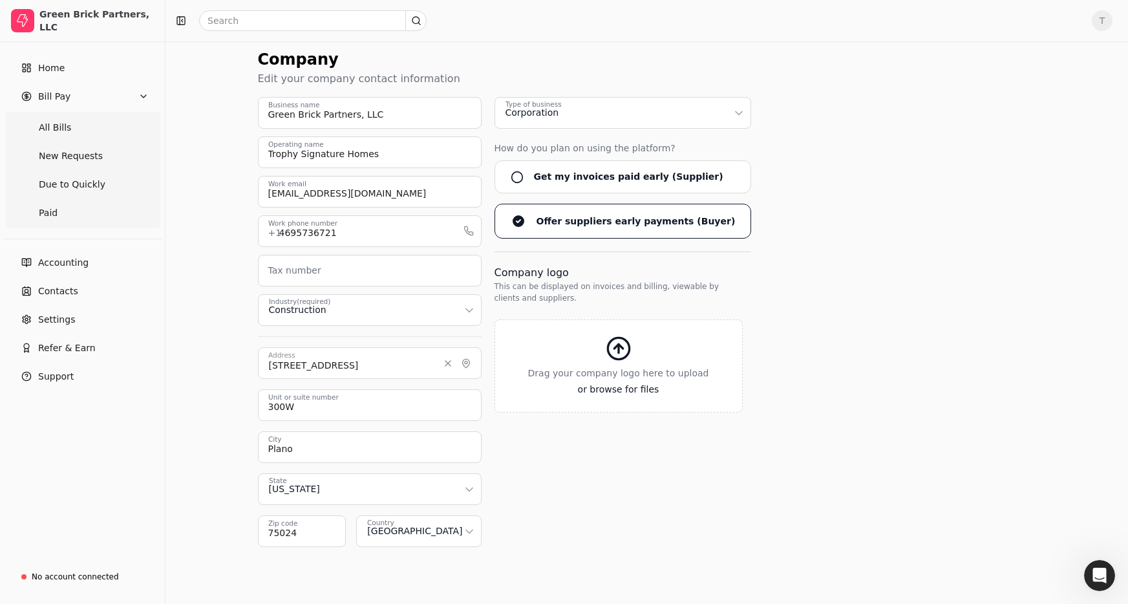
drag, startPoint x: 74, startPoint y: 272, endPoint x: 193, endPoint y: 281, distance: 119.9
click at [74, 272] on link "Accounting" at bounding box center [82, 263] width 155 height 26
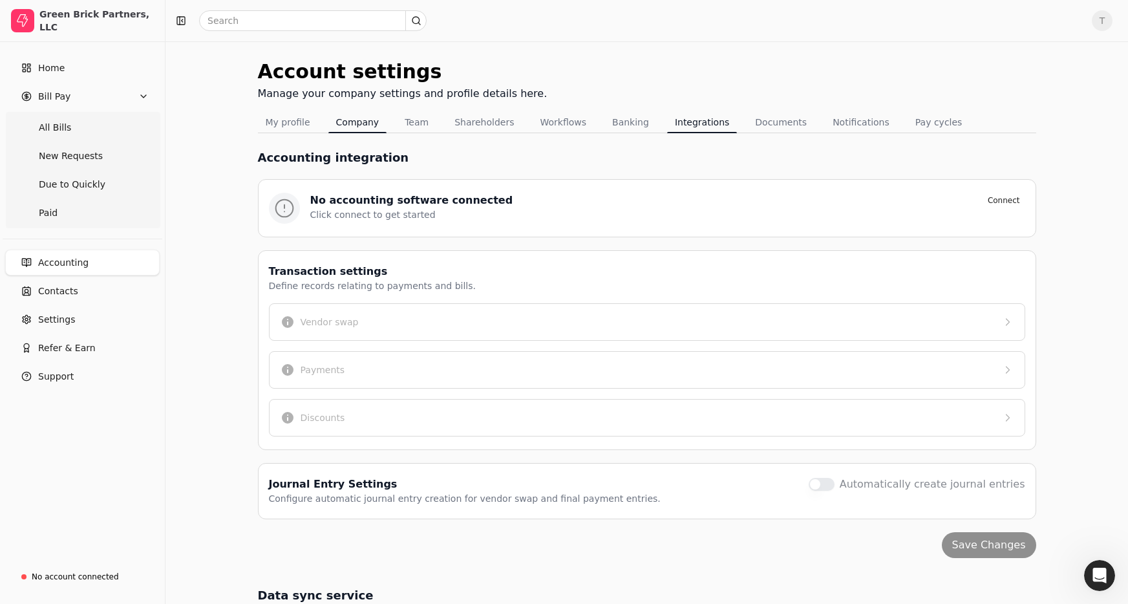
click at [370, 123] on button "Company" at bounding box center [357, 122] width 59 height 21
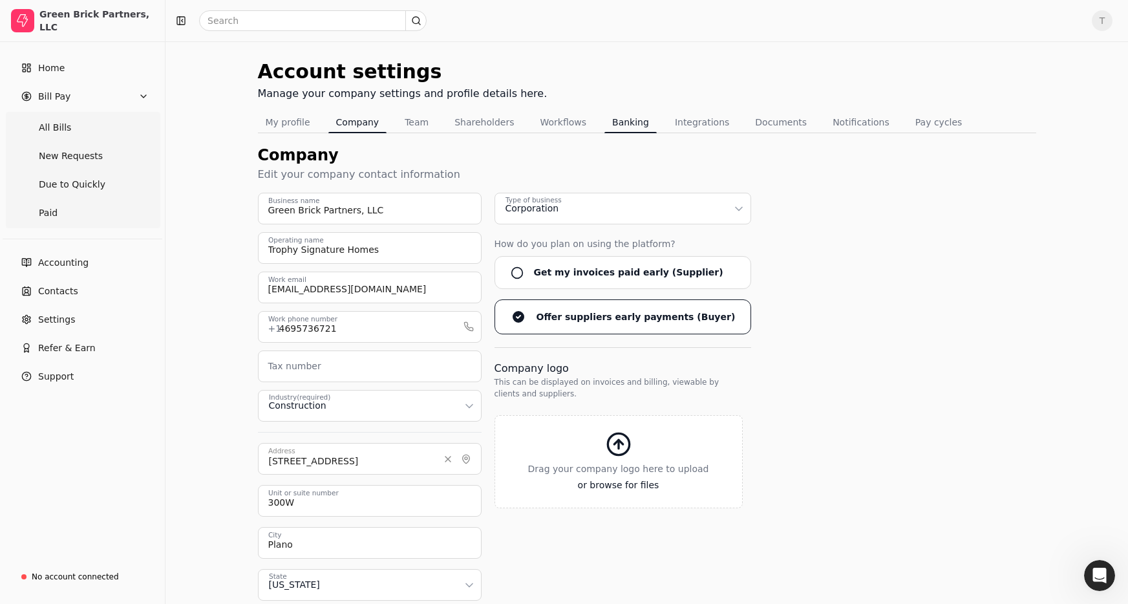
click at [617, 125] on button "Banking" at bounding box center [630, 122] width 52 height 21
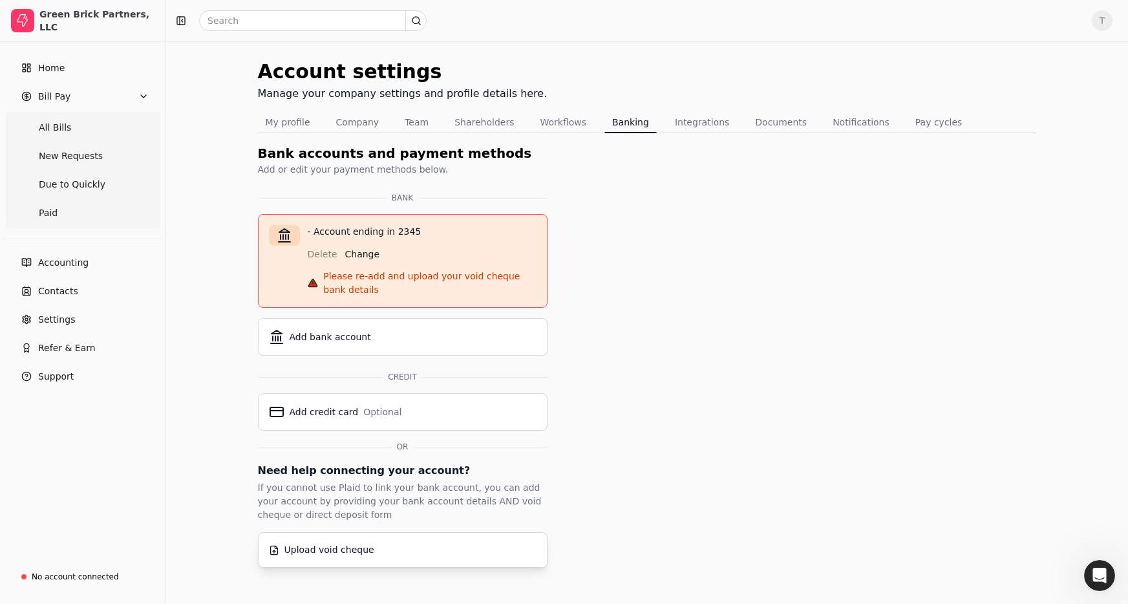
click at [467, 560] on button "Upload void cheque" at bounding box center [403, 550] width 290 height 36
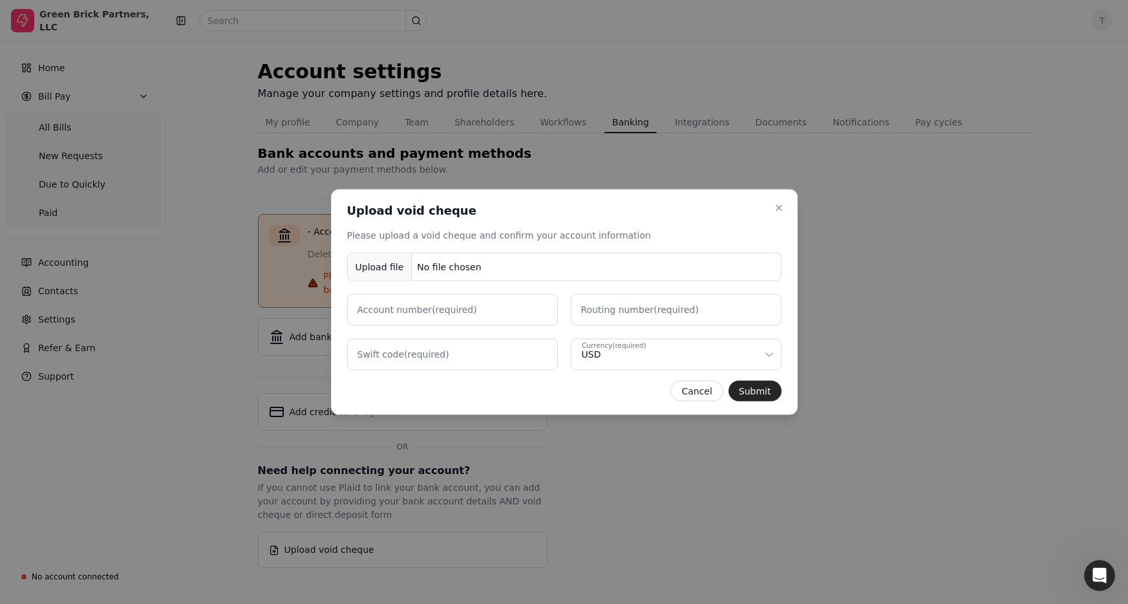
click at [387, 264] on div "Upload file" at bounding box center [380, 266] width 65 height 29
click at [779, 208] on icon "button" at bounding box center [778, 208] width 5 height 5
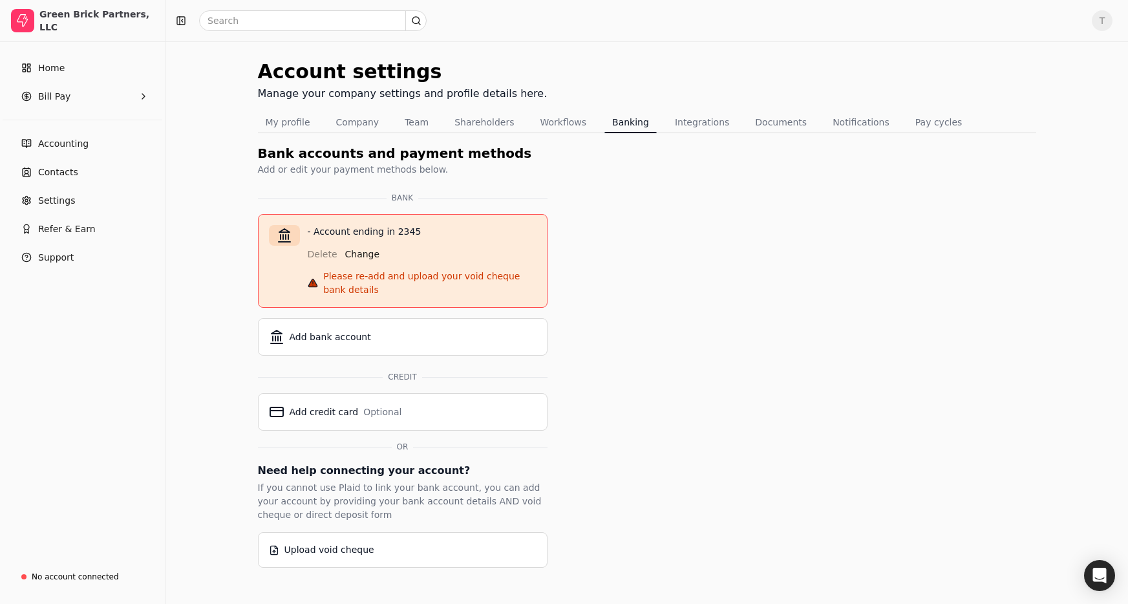
drag, startPoint x: 751, startPoint y: 299, endPoint x: 631, endPoint y: 262, distance: 125.8
click at [749, 299] on div "Account settings Manage your company settings and profile details here. My prof…" at bounding box center [647, 312] width 778 height 511
click at [570, 119] on button "Workflows" at bounding box center [563, 122] width 62 height 21
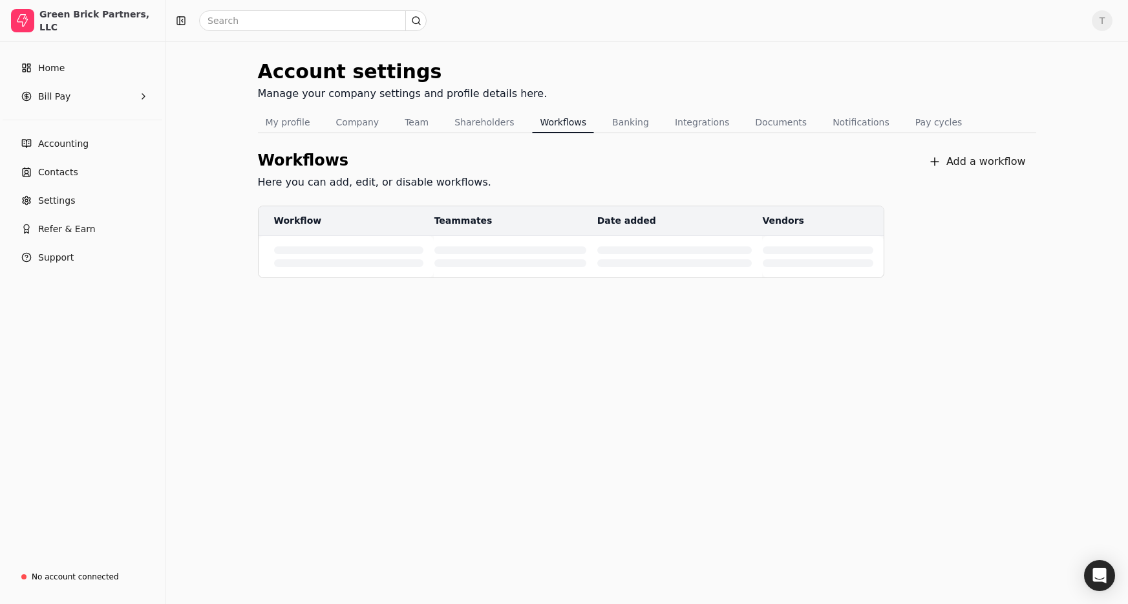
click at [647, 75] on div "Account settings Manage your company settings and profile details here." at bounding box center [647, 84] width 778 height 55
drag, startPoint x: 85, startPoint y: 65, endPoint x: 101, endPoint y: 68, distance: 16.5
click at [85, 65] on link "Home" at bounding box center [82, 68] width 155 height 26
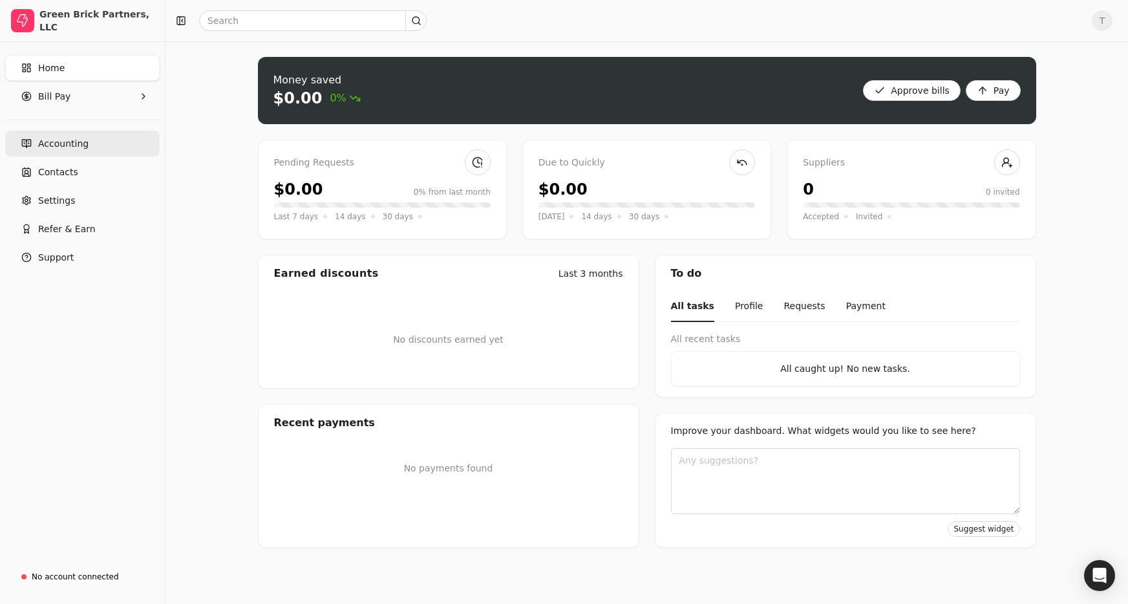
click at [73, 146] on span "Accounting" at bounding box center [63, 144] width 50 height 14
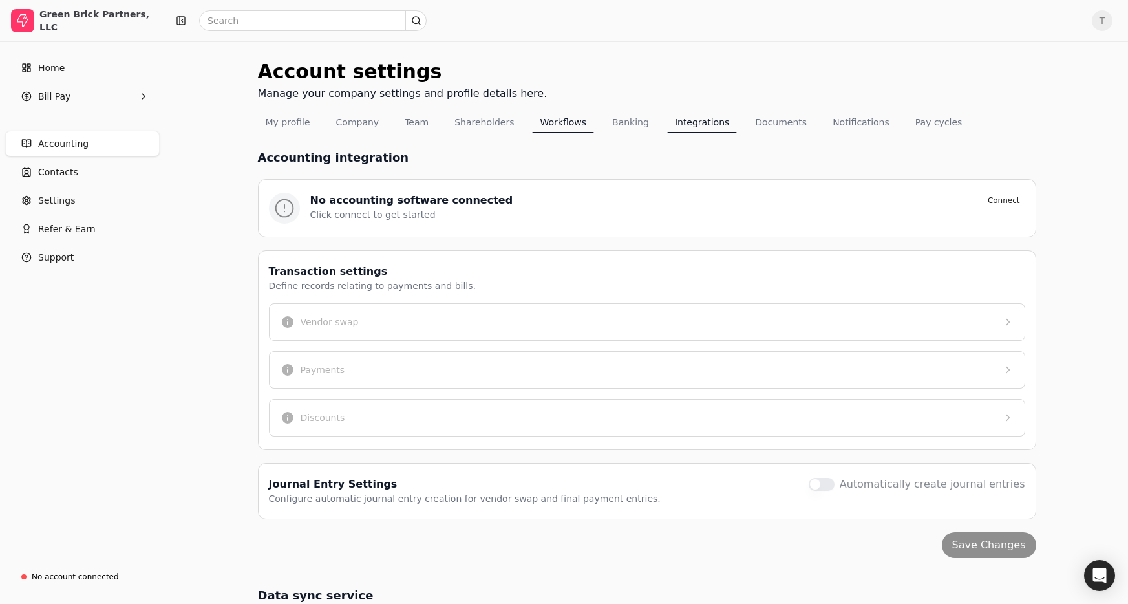
click at [579, 126] on button "Workflows" at bounding box center [563, 122] width 62 height 21
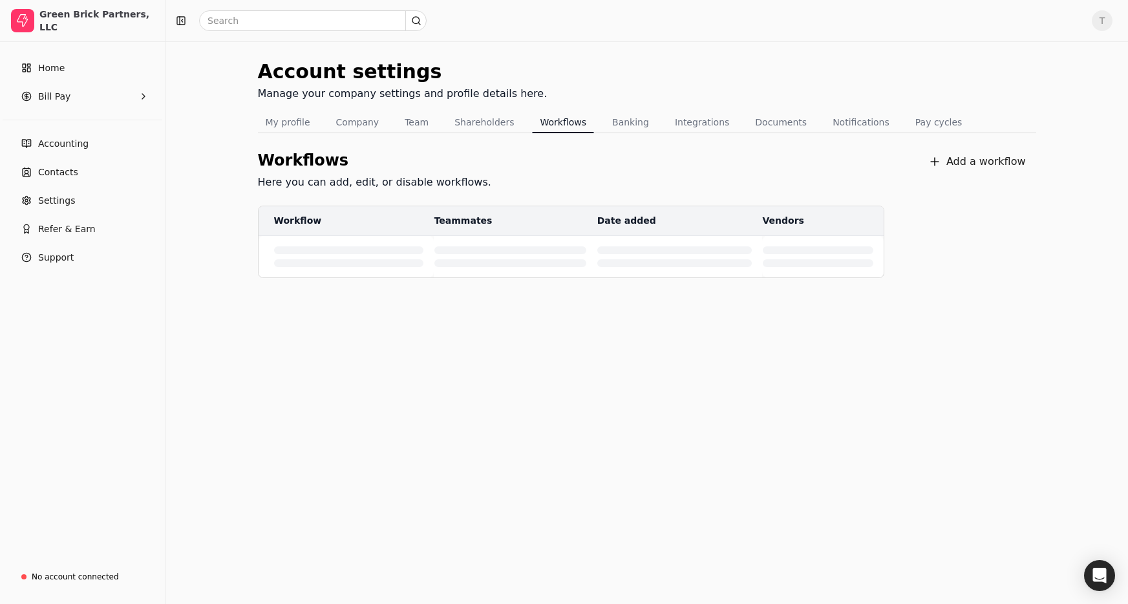
click at [423, 245] on td at bounding box center [346, 257] width 175 height 42
click at [1102, 20] on span "T" at bounding box center [1102, 20] width 21 height 21
drag, startPoint x: 1055, startPoint y: 103, endPoint x: 1036, endPoint y: 110, distance: 20.4
click at [1055, 103] on link "Sign Out" at bounding box center [1040, 97] width 140 height 21
